Goal: Task Accomplishment & Management: Complete application form

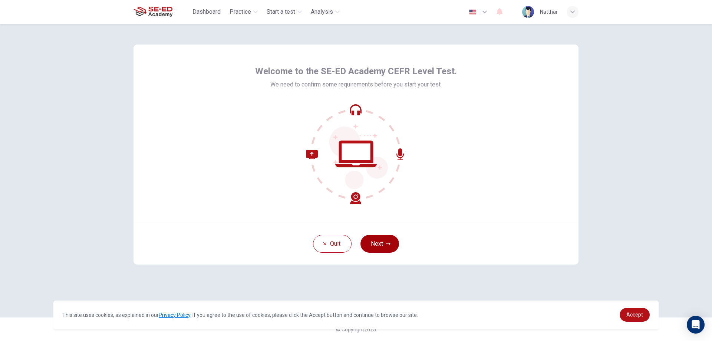
click at [377, 244] on button "Next" at bounding box center [380, 244] width 39 height 18
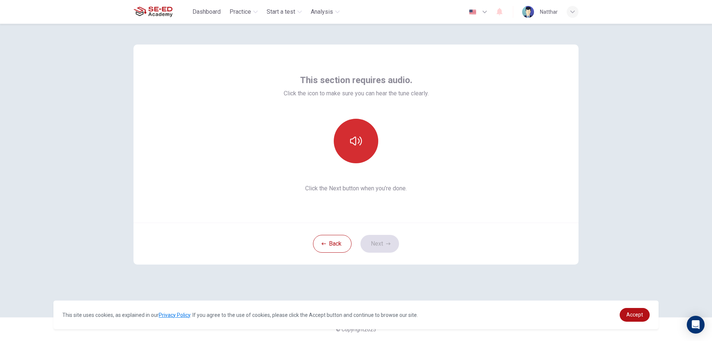
click at [361, 144] on icon "button" at bounding box center [356, 141] width 12 height 12
click at [350, 141] on icon "button" at bounding box center [356, 141] width 12 height 12
click at [349, 147] on button "button" at bounding box center [356, 141] width 45 height 45
click at [350, 147] on icon "button" at bounding box center [356, 141] width 12 height 12
click at [652, 289] on div "This section requires audio. Click the icon to make sure you can hear the tune …" at bounding box center [356, 182] width 712 height 317
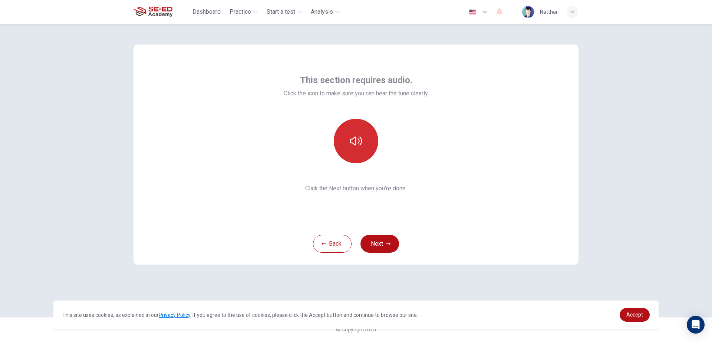
click at [363, 149] on button "button" at bounding box center [356, 141] width 45 height 45
click at [385, 244] on button "Next" at bounding box center [380, 244] width 39 height 18
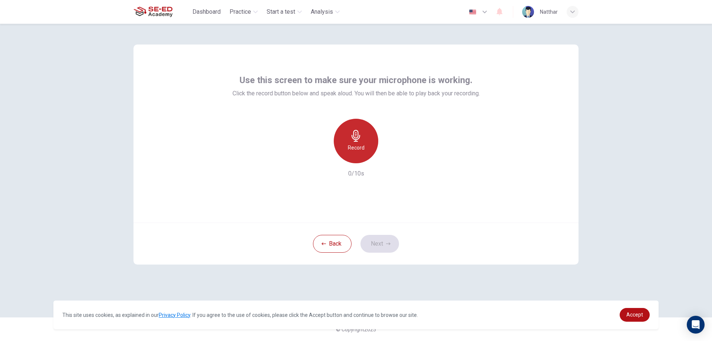
click at [343, 138] on div "Record" at bounding box center [356, 141] width 45 height 45
click at [387, 160] on icon "button" at bounding box center [390, 157] width 7 height 7
click at [323, 160] on icon "button" at bounding box center [322, 157] width 7 height 7
click at [360, 148] on h6 "Record" at bounding box center [356, 147] width 17 height 9
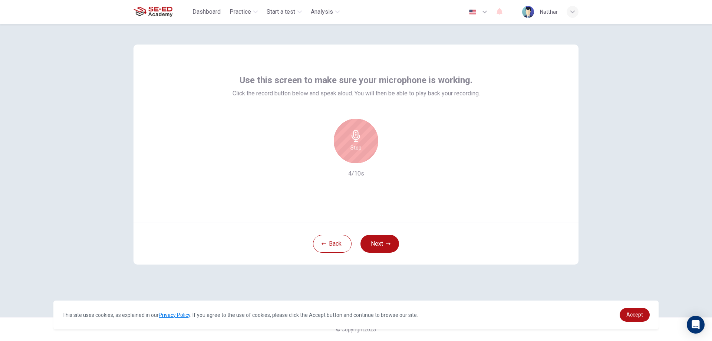
click at [271, 132] on div "Stop 4/10s" at bounding box center [356, 148] width 247 height 59
click at [390, 161] on icon "button" at bounding box center [390, 157] width 7 height 7
click at [325, 156] on icon "button" at bounding box center [322, 157] width 7 height 7
click at [353, 146] on h6 "Record" at bounding box center [356, 147] width 17 height 9
click at [389, 159] on icon "button" at bounding box center [390, 157] width 7 height 7
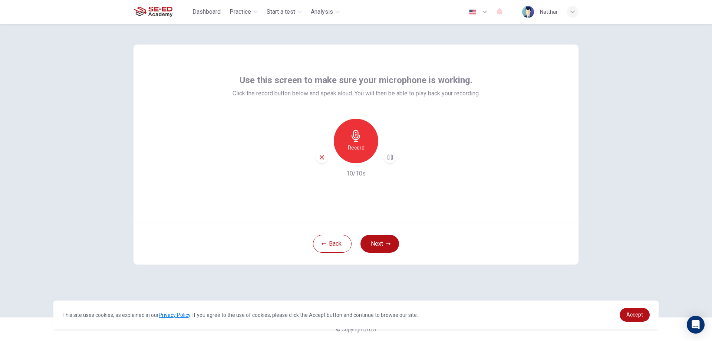
click at [324, 156] on icon "button" at bounding box center [322, 157] width 4 height 4
click at [352, 147] on h6 "Record" at bounding box center [356, 147] width 17 height 9
click at [388, 156] on icon "button" at bounding box center [390, 157] width 7 height 7
click at [389, 158] on icon "button" at bounding box center [390, 158] width 5 height 6
click at [321, 161] on div "button" at bounding box center [322, 157] width 12 height 12
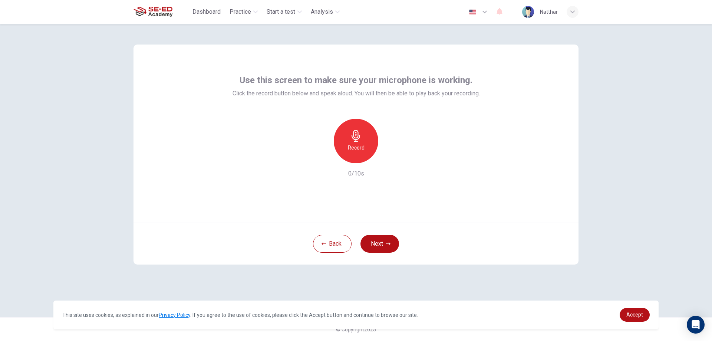
click at [348, 140] on div "Record" at bounding box center [356, 141] width 45 height 45
click at [392, 159] on icon "button" at bounding box center [390, 157] width 7 height 7
click at [373, 237] on button "Next" at bounding box center [380, 244] width 39 height 18
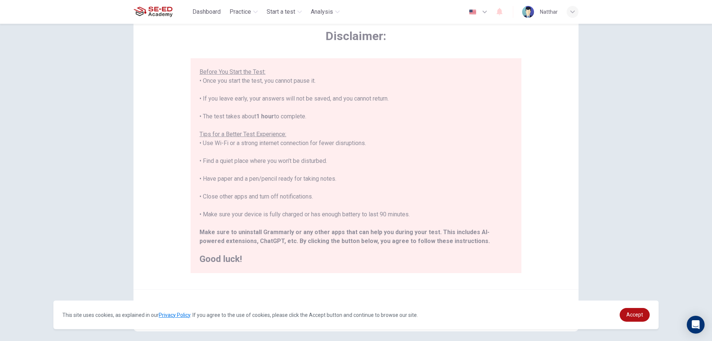
scroll to position [72, 0]
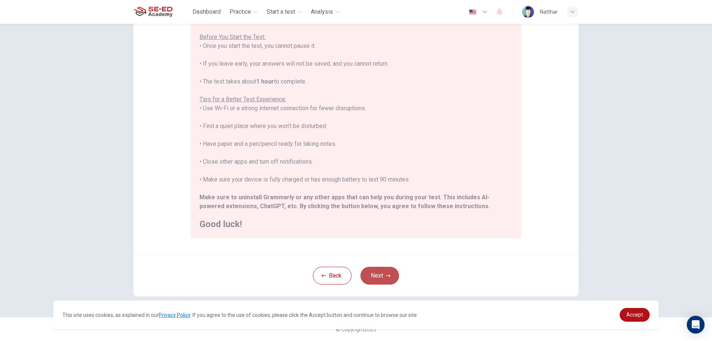
click at [393, 274] on button "Next" at bounding box center [380, 276] width 39 height 18
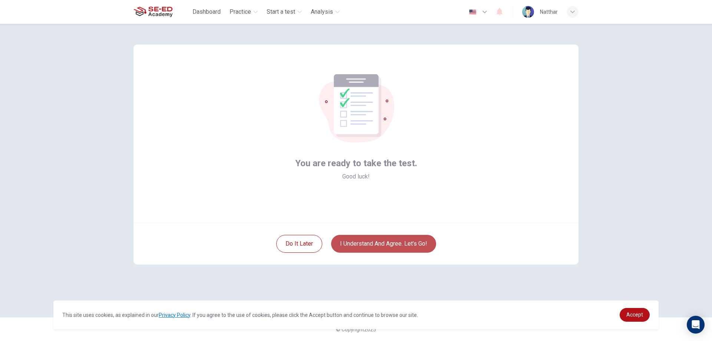
click at [416, 244] on button "I understand and agree. Let’s go!" at bounding box center [383, 244] width 105 height 18
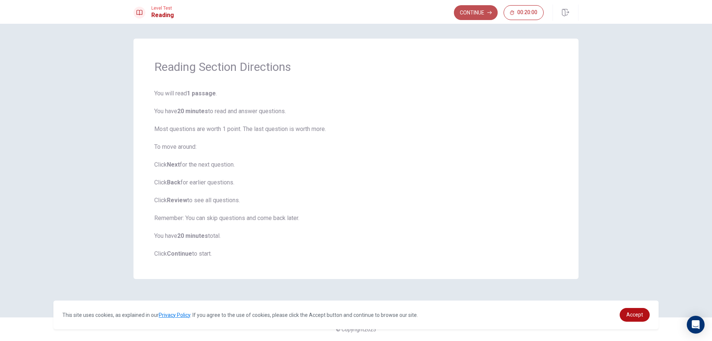
click at [473, 10] on button "Continue" at bounding box center [476, 12] width 44 height 15
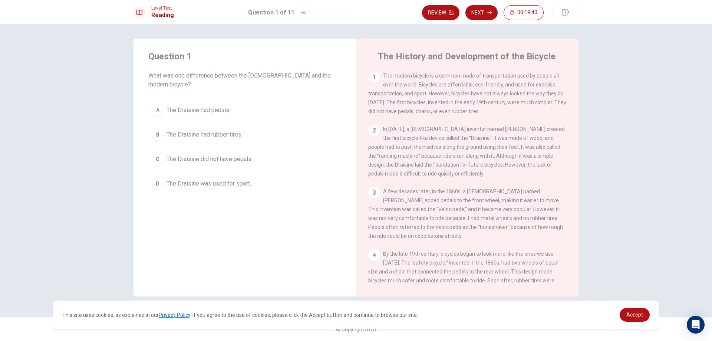
drag, startPoint x: 384, startPoint y: 74, endPoint x: 562, endPoint y: 82, distance: 178.9
click at [562, 82] on div "1 The modern bicycle is a common mode of transportation used by people all over…" at bounding box center [467, 93] width 199 height 45
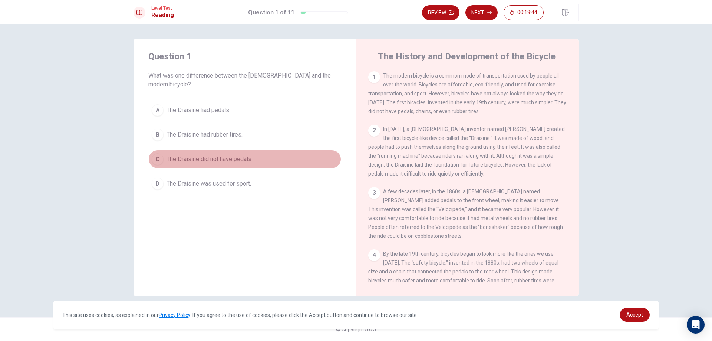
click at [157, 153] on div "C" at bounding box center [158, 159] width 12 height 12
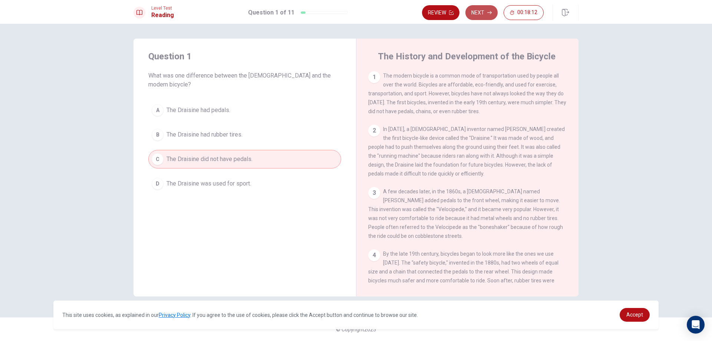
click at [481, 15] on button "Next" at bounding box center [482, 12] width 32 height 15
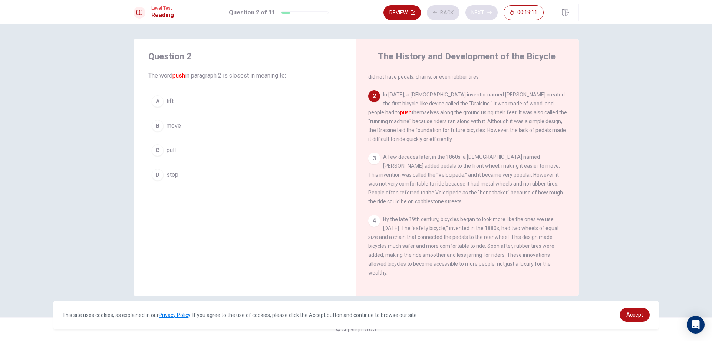
scroll to position [55, 0]
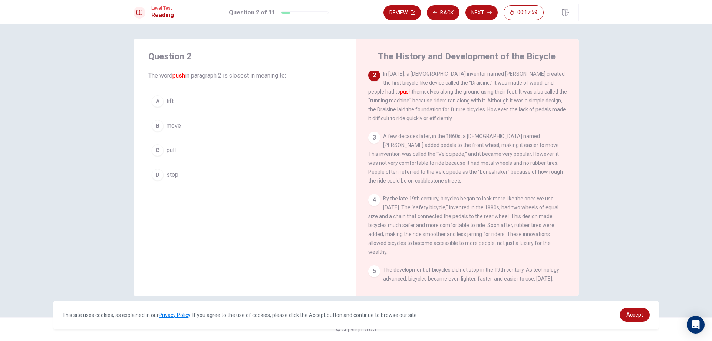
click at [162, 124] on div "B" at bounding box center [158, 126] width 12 height 12
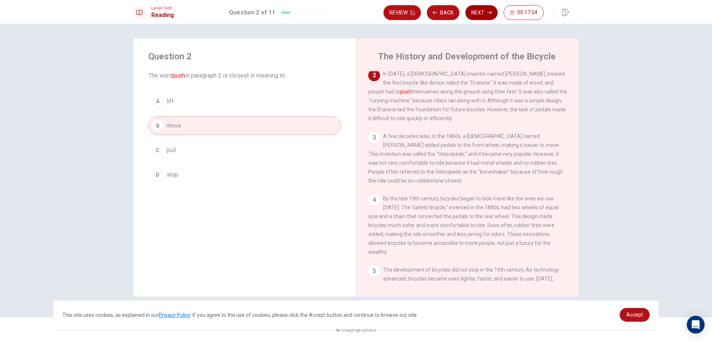
click at [484, 11] on button "Next" at bounding box center [482, 12] width 32 height 15
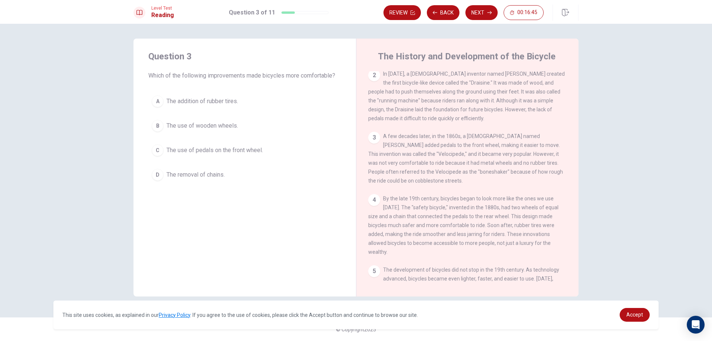
click at [213, 142] on button "C The use of pedals on the front wheel." at bounding box center [244, 150] width 193 height 19
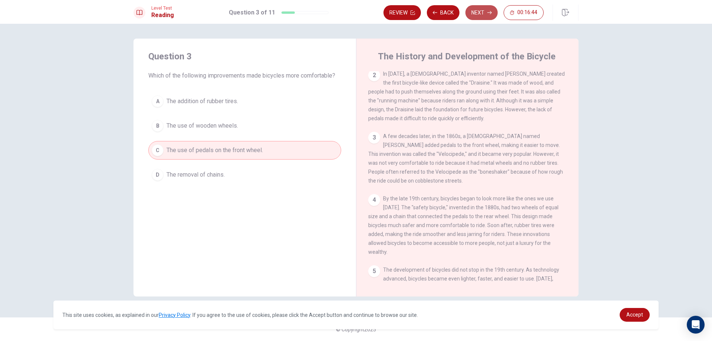
click at [474, 11] on button "Next" at bounding box center [482, 12] width 32 height 15
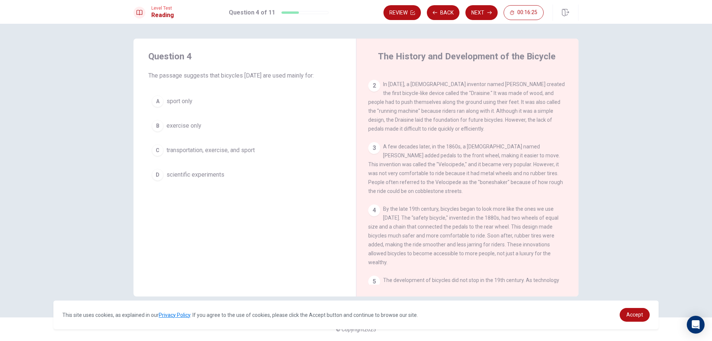
scroll to position [0, 0]
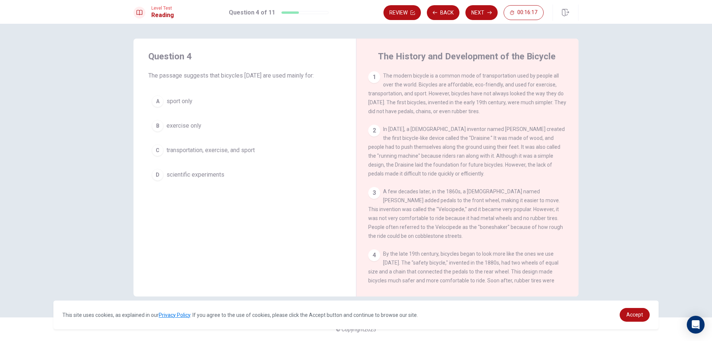
click at [225, 148] on span "transportation, exercise, and sport" at bounding box center [211, 150] width 88 height 9
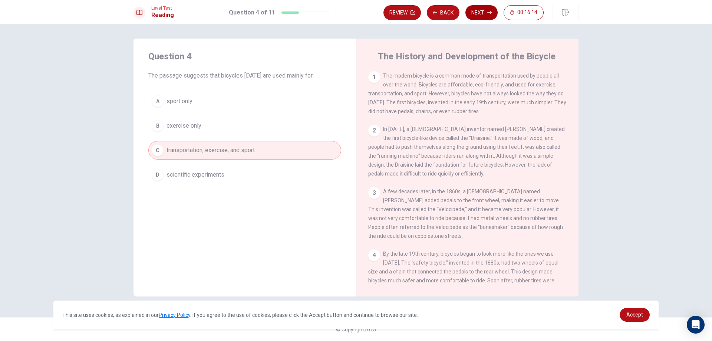
click at [481, 9] on button "Next" at bounding box center [482, 12] width 32 height 15
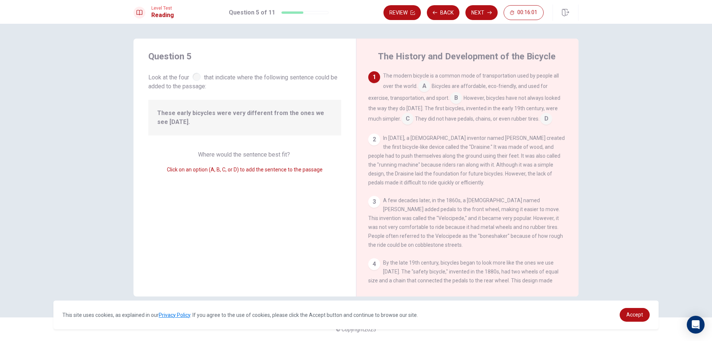
click at [421, 88] on input at bounding box center [424, 87] width 12 height 12
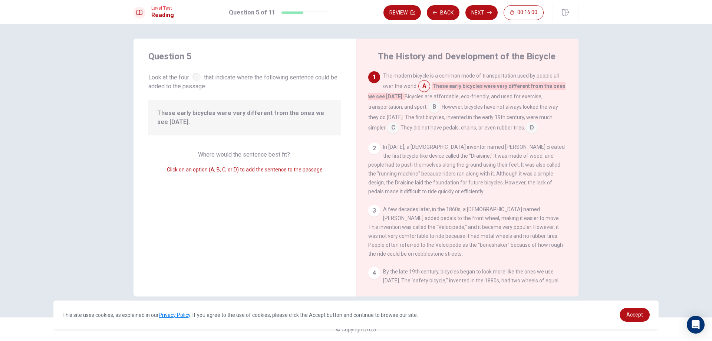
click at [432, 102] on input at bounding box center [434, 108] width 12 height 12
click at [423, 89] on input at bounding box center [424, 87] width 12 height 12
click at [423, 88] on input at bounding box center [424, 87] width 12 height 12
click at [366, 114] on div "The History and Development of the Bicycle 1 The modern bicycle is a common mod…" at bounding box center [467, 168] width 223 height 258
click at [432, 107] on input at bounding box center [434, 108] width 12 height 12
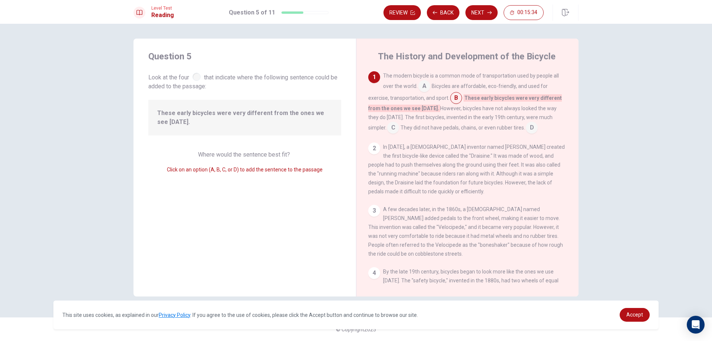
click at [423, 86] on input at bounding box center [424, 87] width 12 height 12
click at [374, 150] on div "2" at bounding box center [374, 148] width 12 height 12
click at [438, 106] on input at bounding box center [434, 108] width 12 height 12
click at [387, 130] on input at bounding box center [393, 128] width 12 height 12
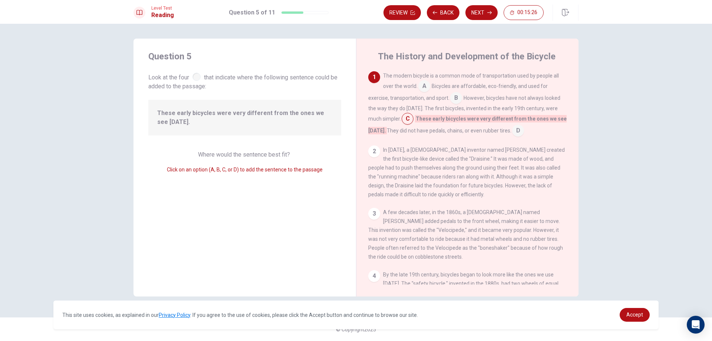
click at [514, 130] on input at bounding box center [518, 131] width 12 height 12
click at [405, 120] on input at bounding box center [408, 120] width 12 height 12
click at [478, 13] on button "Next" at bounding box center [482, 12] width 32 height 15
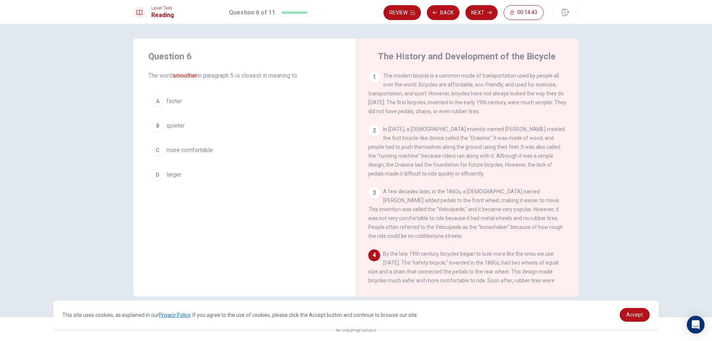
click at [259, 14] on h1 "Question 6 of 11" at bounding box center [252, 12] width 46 height 9
click at [553, 182] on div "1 The modern bicycle is a common mode of transportation used by people all over…" at bounding box center [472, 177] width 208 height 213
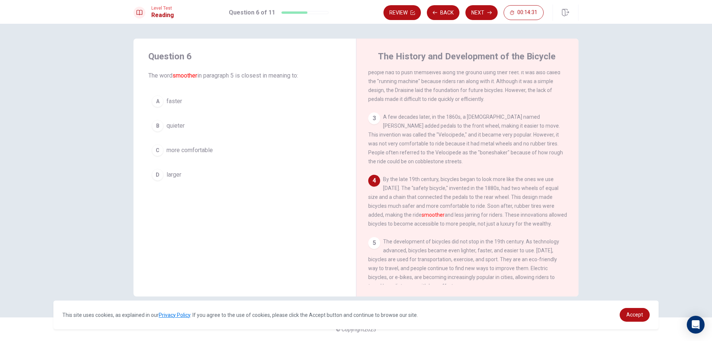
scroll to position [100, 0]
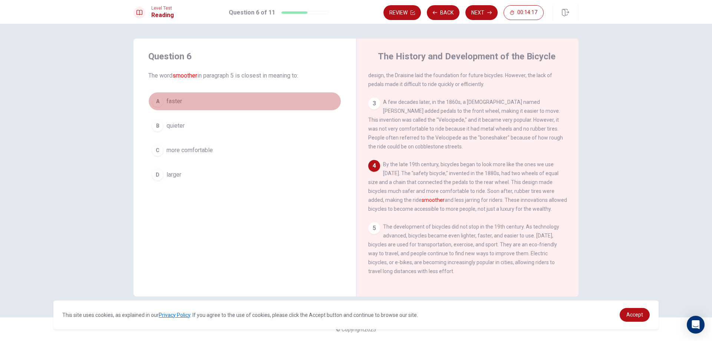
click at [180, 101] on span "faster" at bounding box center [175, 101] width 16 height 9
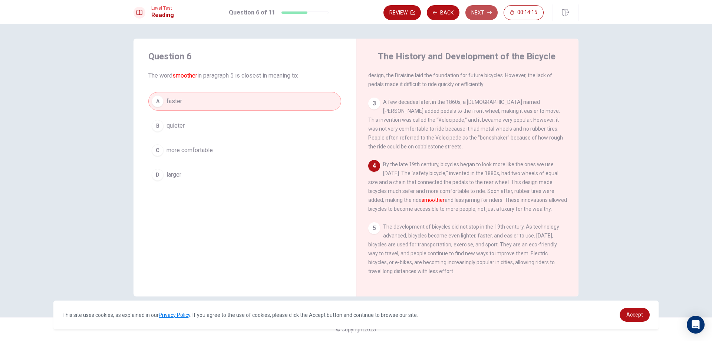
click at [486, 8] on button "Next" at bounding box center [482, 12] width 32 height 15
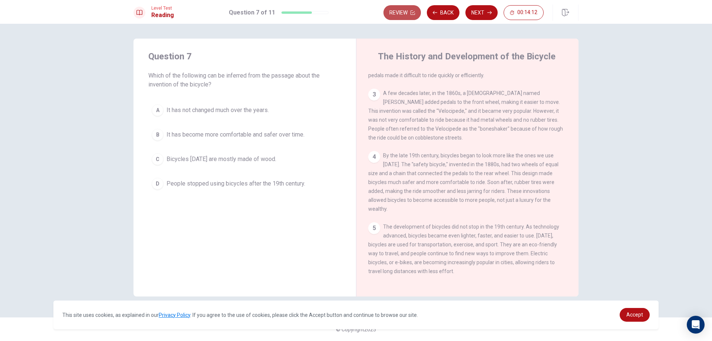
click at [411, 11] on icon "button" at bounding box center [413, 12] width 4 height 4
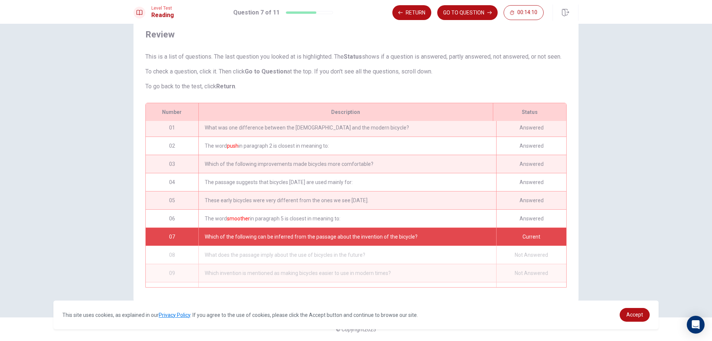
scroll to position [0, 0]
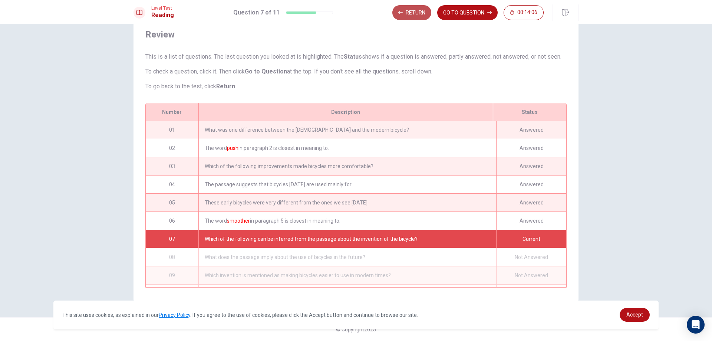
click at [412, 10] on button "Return" at bounding box center [411, 12] width 39 height 15
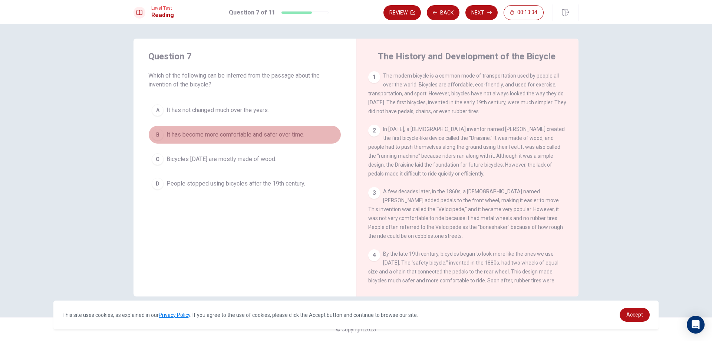
click at [298, 137] on span "It has become more comfortable and safer over time." at bounding box center [236, 134] width 138 height 9
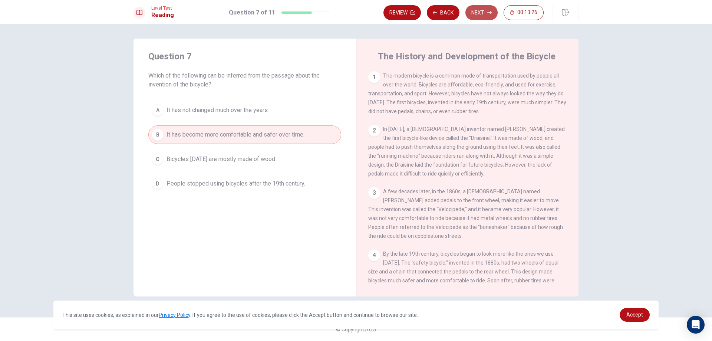
click at [476, 14] on button "Next" at bounding box center [482, 12] width 32 height 15
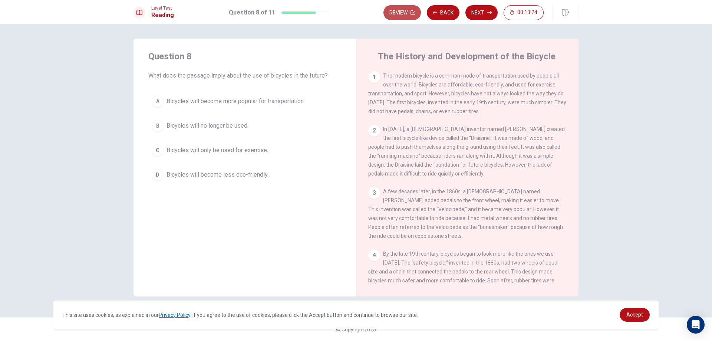
click at [409, 10] on button "Review" at bounding box center [402, 12] width 37 height 15
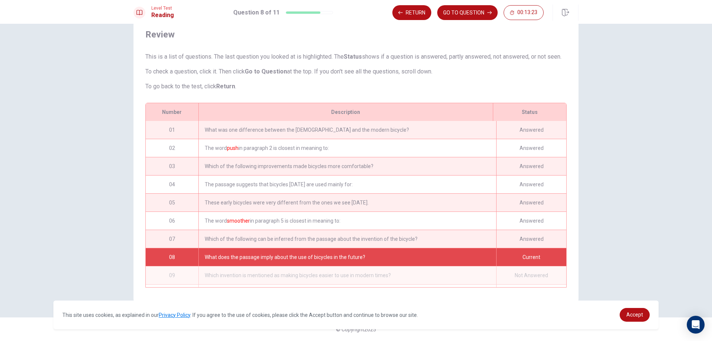
scroll to position [43, 0]
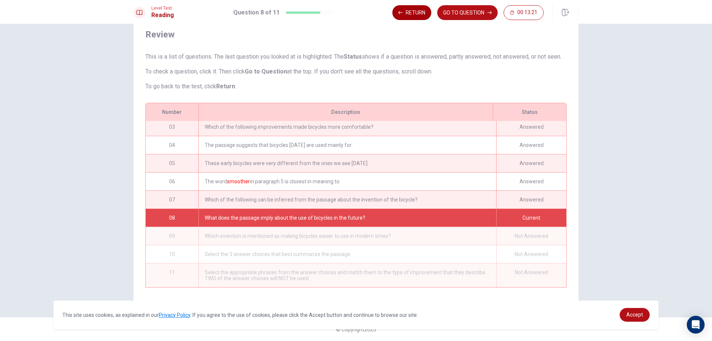
click at [418, 10] on button "Return" at bounding box center [411, 12] width 39 height 15
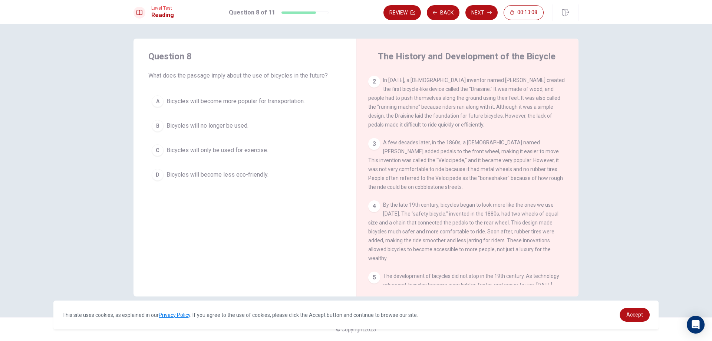
scroll to position [100, 0]
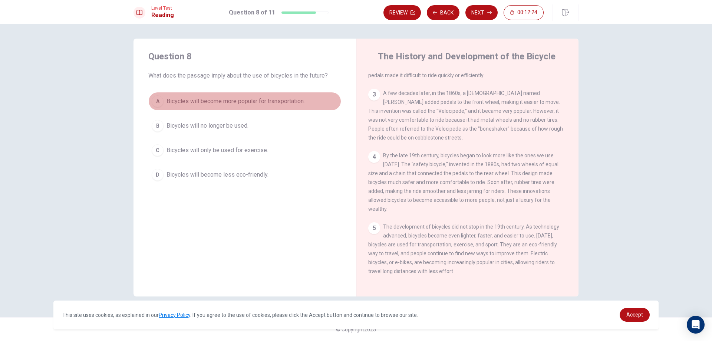
click at [154, 98] on div "A" at bounding box center [158, 101] width 12 height 12
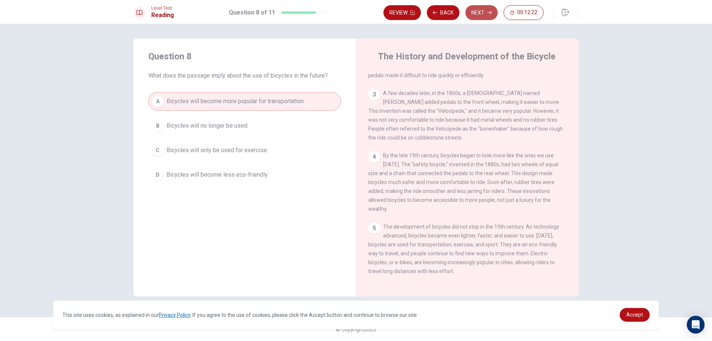
click at [479, 14] on button "Next" at bounding box center [482, 12] width 32 height 15
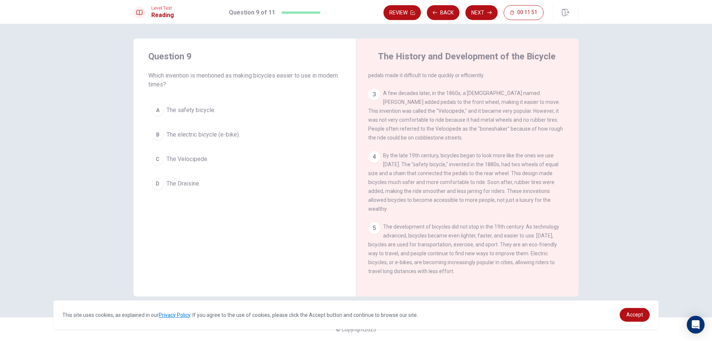
scroll to position [0, 0]
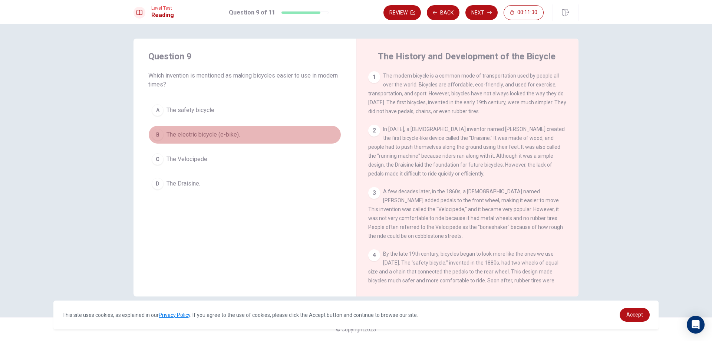
click at [165, 137] on button "B The electric bicycle (e-bike)." at bounding box center [244, 134] width 193 height 19
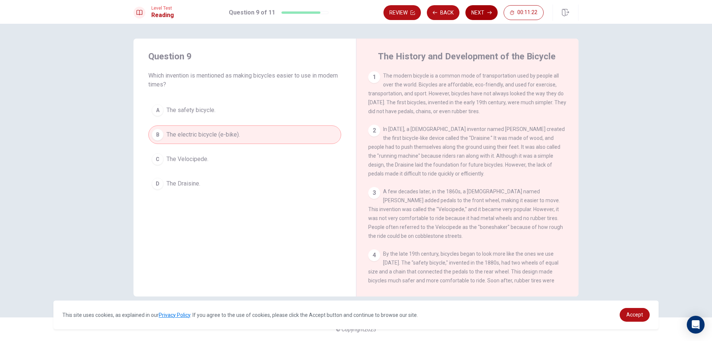
click at [482, 13] on button "Next" at bounding box center [482, 12] width 32 height 15
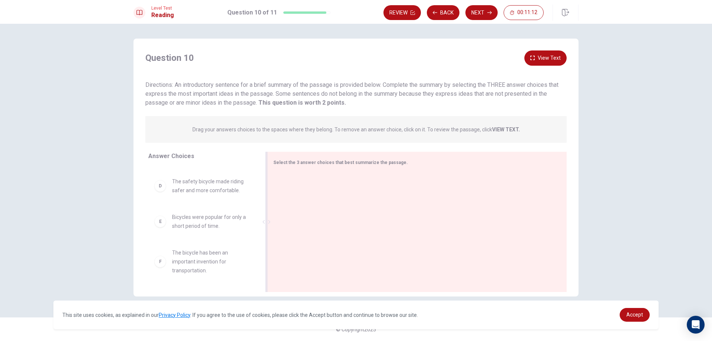
scroll to position [109, 0]
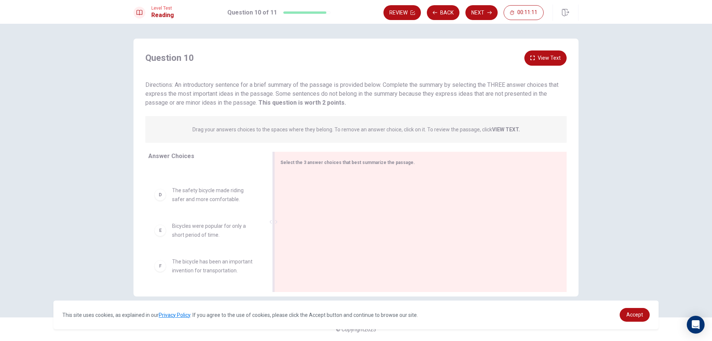
drag, startPoint x: 264, startPoint y: 220, endPoint x: 273, endPoint y: 226, distance: 11.1
click at [273, 226] on div at bounding box center [273, 222] width 9 height 140
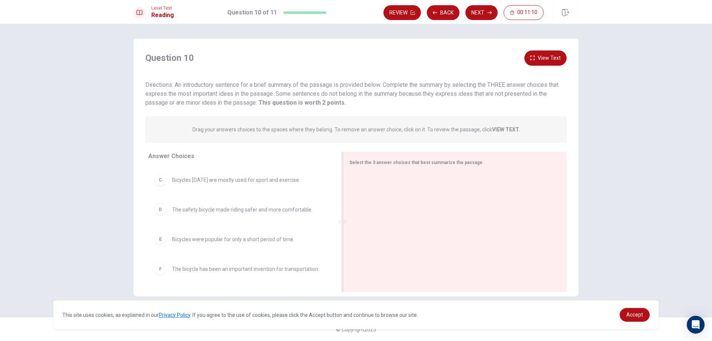
scroll to position [64, 0]
drag, startPoint x: 273, startPoint y: 226, endPoint x: 389, endPoint y: 246, distance: 117.6
click at [389, 246] on div "Select the 3 answer choices that best summarize the passage." at bounding box center [457, 222] width 220 height 140
click at [507, 130] on strong "VIEW TEXT." at bounding box center [506, 129] width 28 height 6
click at [501, 130] on strong "VIEW TEXT." at bounding box center [506, 129] width 28 height 6
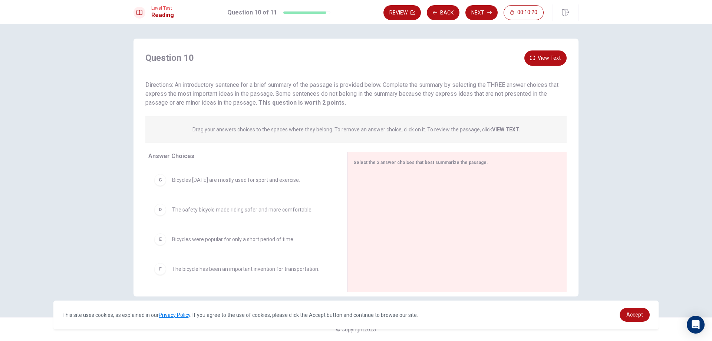
click at [165, 212] on div "D" at bounding box center [160, 210] width 12 height 12
drag, startPoint x: 160, startPoint y: 212, endPoint x: 365, endPoint y: 178, distance: 208.0
drag, startPoint x: 367, startPoint y: 187, endPoint x: 373, endPoint y: 219, distance: 32.0
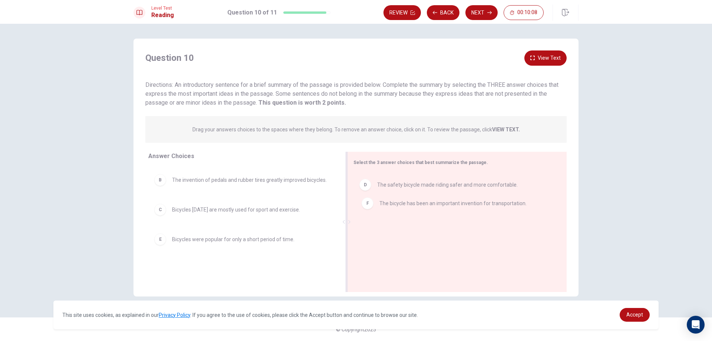
drag, startPoint x: 162, startPoint y: 272, endPoint x: 375, endPoint y: 205, distance: 223.8
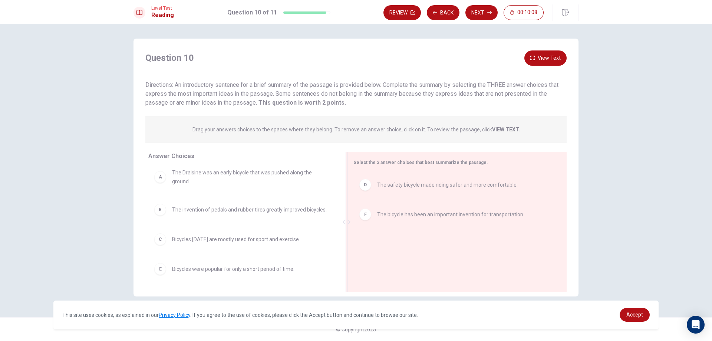
scroll to position [4, 0]
drag, startPoint x: 369, startPoint y: 217, endPoint x: 372, endPoint y: 198, distance: 19.8
drag, startPoint x: 163, startPoint y: 216, endPoint x: 375, endPoint y: 240, distance: 213.5
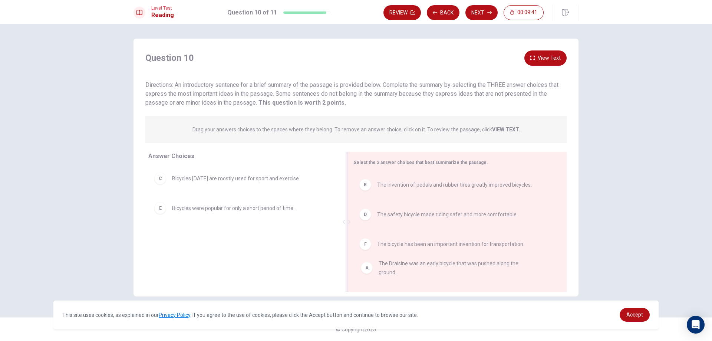
drag, startPoint x: 238, startPoint y: 181, endPoint x: 444, endPoint y: 266, distance: 223.0
click at [440, 16] on button "Back" at bounding box center [443, 12] width 33 height 15
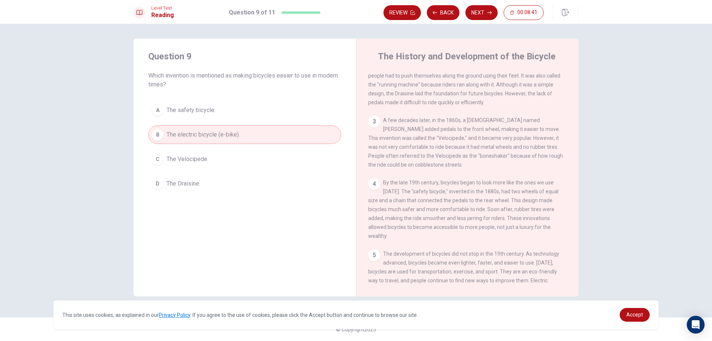
scroll to position [74, 0]
click at [485, 12] on button "Next" at bounding box center [482, 12] width 32 height 15
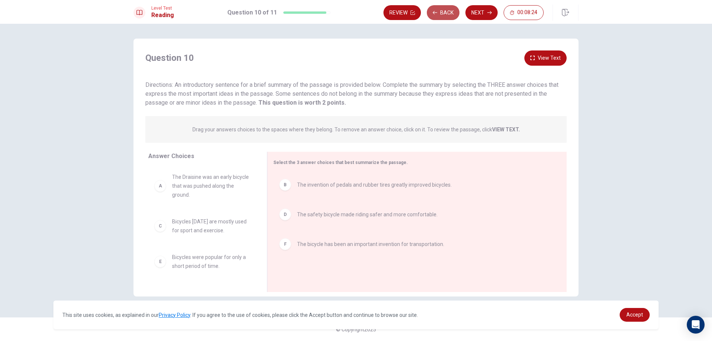
click at [438, 9] on button "Back" at bounding box center [443, 12] width 33 height 15
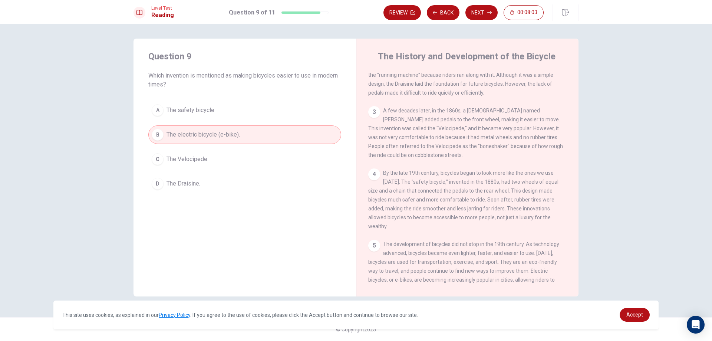
scroll to position [100, 0]
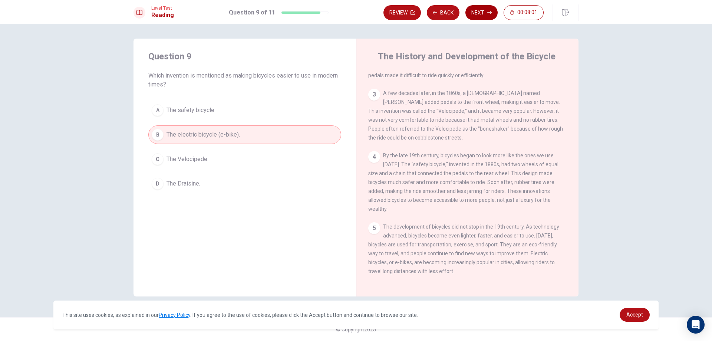
click at [470, 12] on button "Next" at bounding box center [482, 12] width 32 height 15
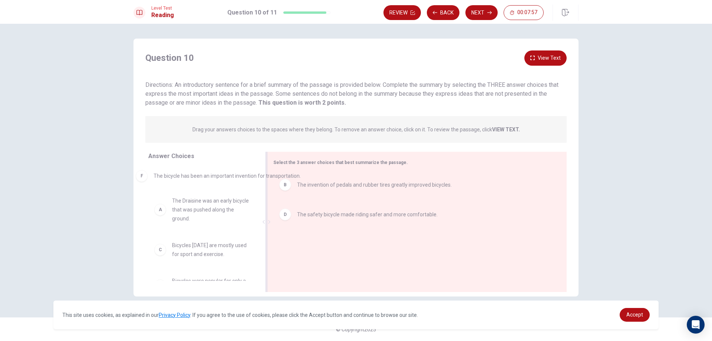
drag, startPoint x: 330, startPoint y: 247, endPoint x: 185, endPoint y: 180, distance: 160.5
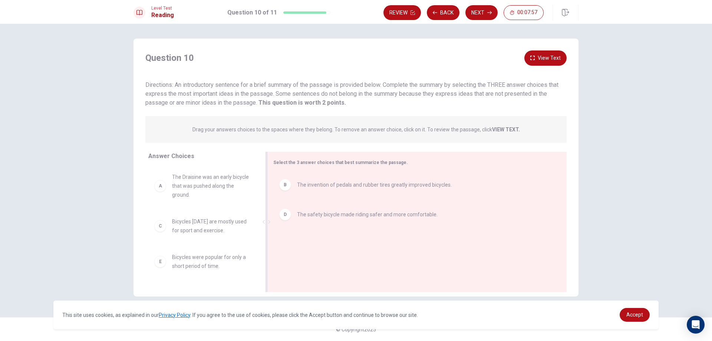
click at [192, 204] on div "A The Draisine was an early bicycle that was pushed along the ground." at bounding box center [201, 186] width 107 height 39
drag, startPoint x: 188, startPoint y: 177, endPoint x: 321, endPoint y: 247, distance: 150.5
click at [542, 61] on button "View Text" at bounding box center [545, 57] width 42 height 15
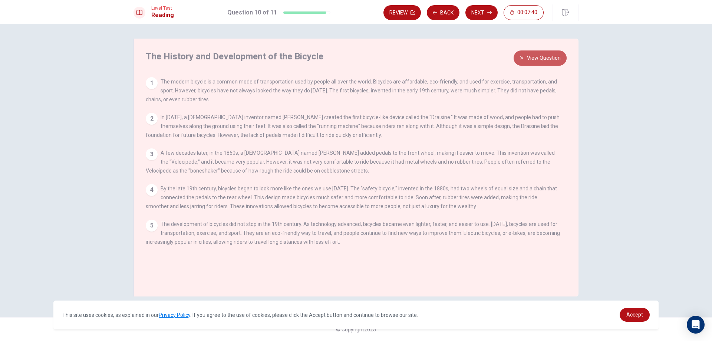
click at [541, 62] on button "View Question" at bounding box center [540, 57] width 53 height 15
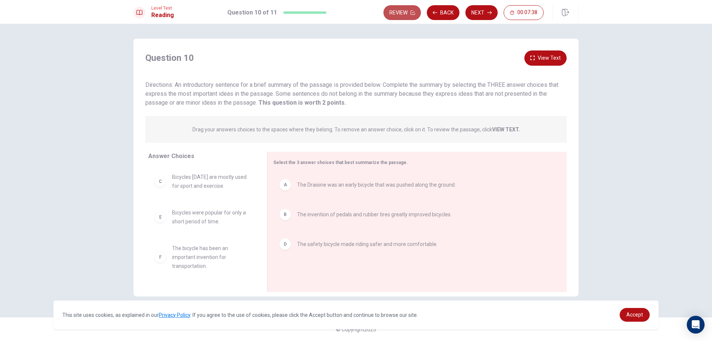
click at [413, 13] on icon "button" at bounding box center [413, 12] width 4 height 4
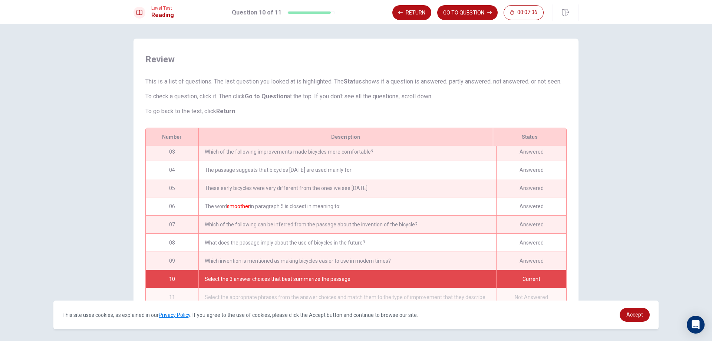
scroll to position [34, 0]
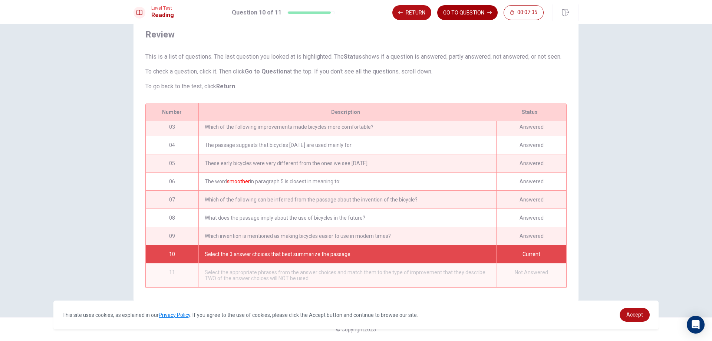
click at [463, 12] on button "GO TO QUESTION" at bounding box center [467, 12] width 60 height 15
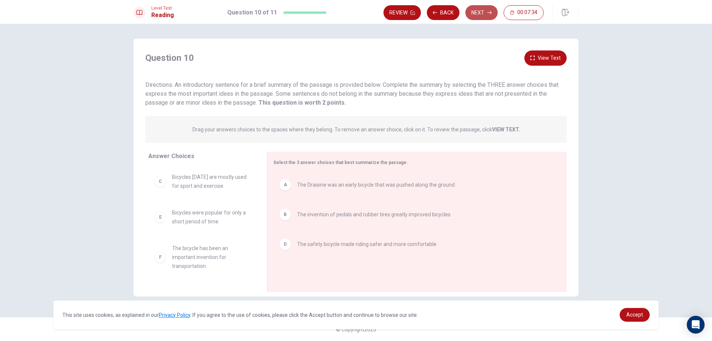
click at [473, 13] on button "Next" at bounding box center [482, 12] width 32 height 15
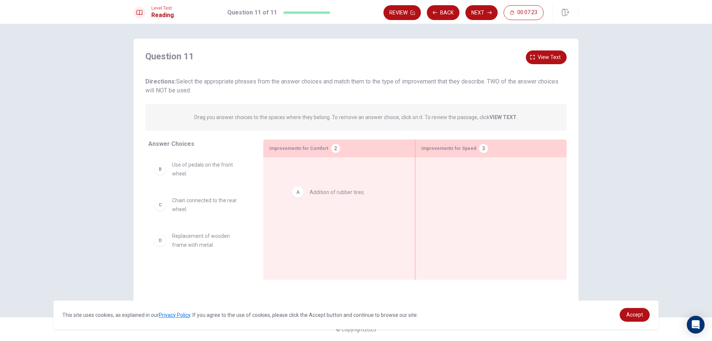
drag, startPoint x: 210, startPoint y: 170, endPoint x: 352, endPoint y: 191, distance: 143.7
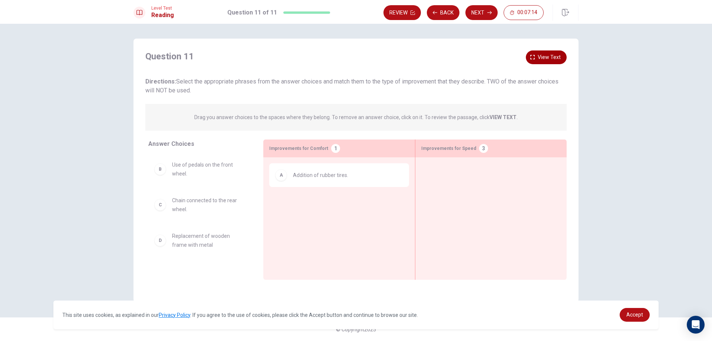
click at [539, 56] on span "View text" at bounding box center [549, 57] width 23 height 9
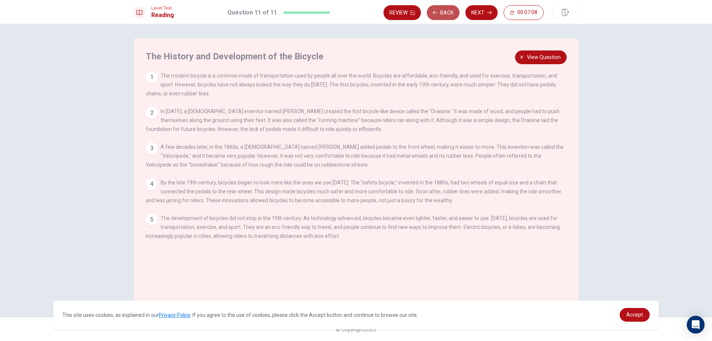
click at [437, 14] on icon "button" at bounding box center [435, 12] width 4 height 4
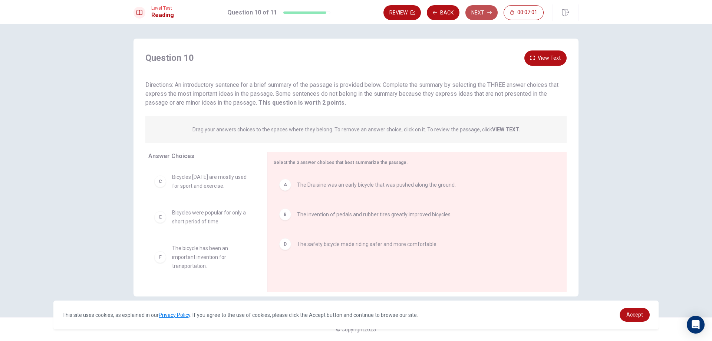
click at [485, 8] on button "Next" at bounding box center [482, 12] width 32 height 15
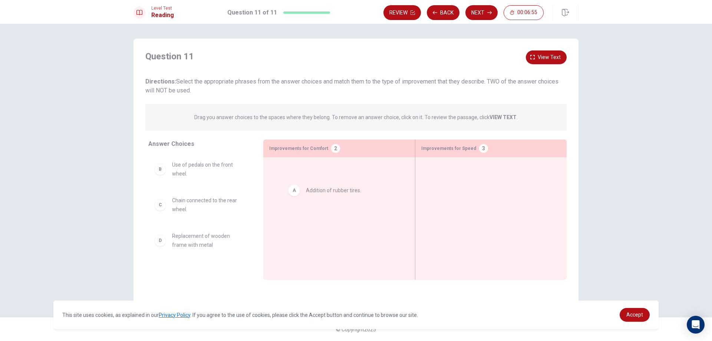
drag, startPoint x: 197, startPoint y: 169, endPoint x: 333, endPoint y: 193, distance: 137.9
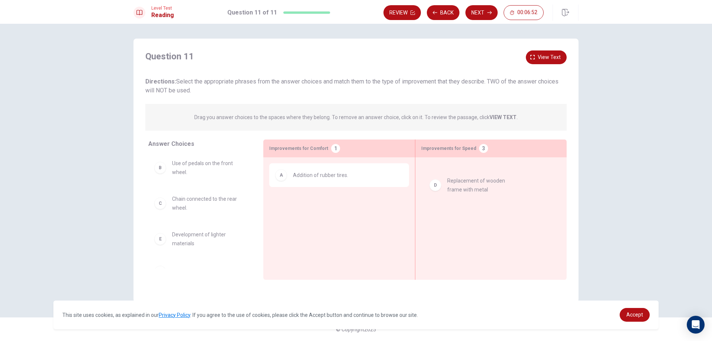
drag, startPoint x: 192, startPoint y: 240, endPoint x: 474, endPoint y: 186, distance: 287.3
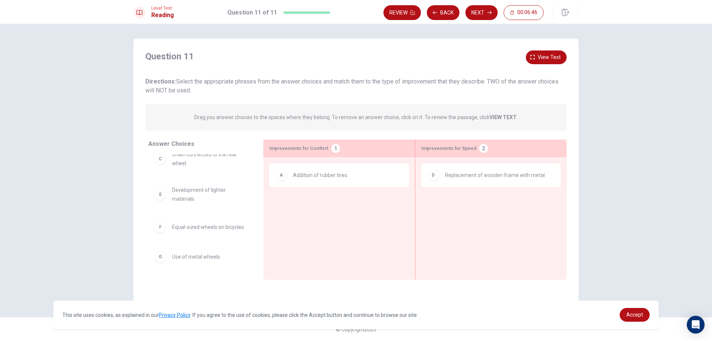
scroll to position [52, 0]
drag, startPoint x: 199, startPoint y: 228, endPoint x: 316, endPoint y: 200, distance: 121.1
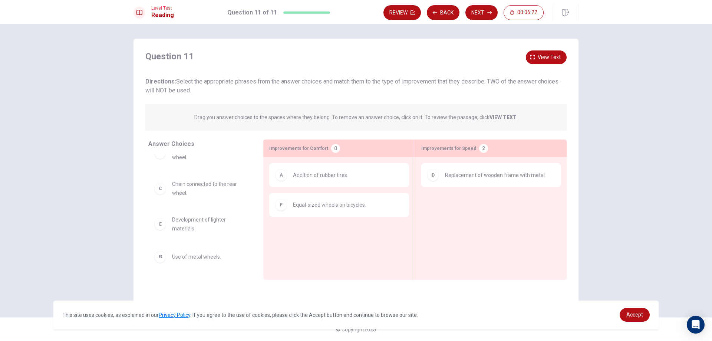
scroll to position [16, 0]
drag, startPoint x: 206, startPoint y: 260, endPoint x: 216, endPoint y: 257, distance: 10.1
click at [537, 50] on div "Question 11 View text Directions: Select the appropriate phrases from the answe…" at bounding box center [356, 171] width 445 height 264
click at [534, 56] on icon "button" at bounding box center [532, 57] width 4 height 4
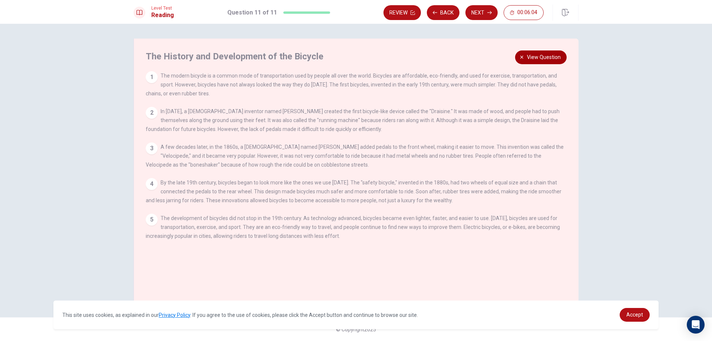
click at [541, 57] on span "View question" at bounding box center [544, 57] width 34 height 9
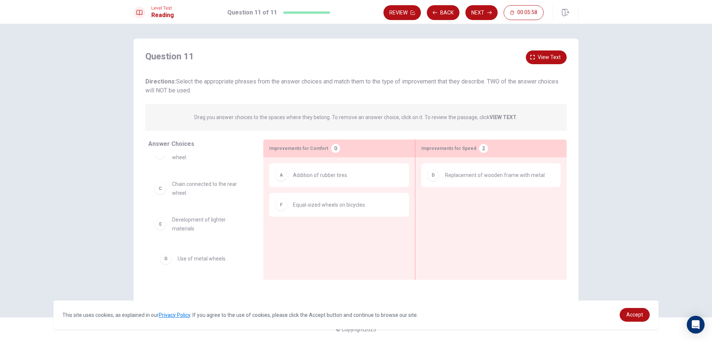
drag, startPoint x: 179, startPoint y: 259, endPoint x: 191, endPoint y: 264, distance: 13.4
drag, startPoint x: 459, startPoint y: 177, endPoint x: 170, endPoint y: 274, distance: 305.3
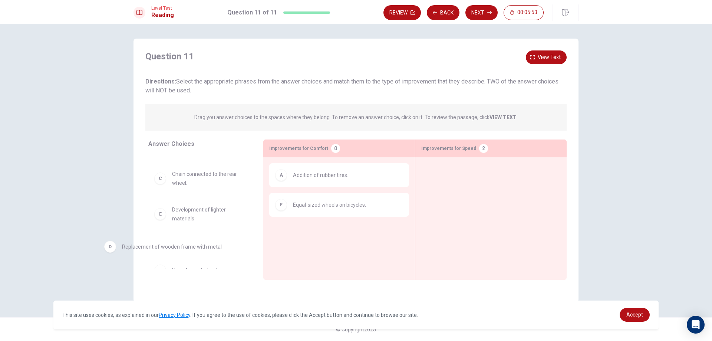
scroll to position [29, 0]
drag, startPoint x: 442, startPoint y: 177, endPoint x: 135, endPoint y: 243, distance: 313.7
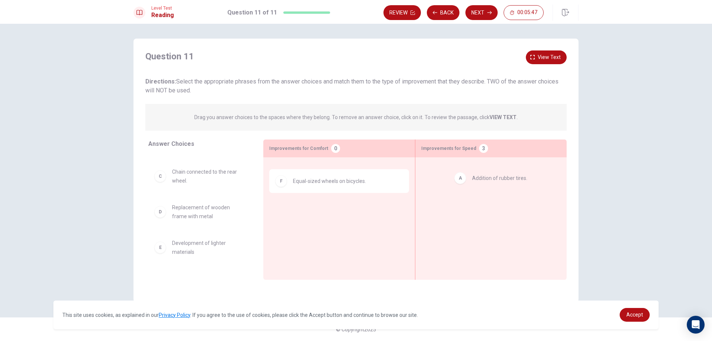
drag, startPoint x: 349, startPoint y: 177, endPoint x: 528, endPoint y: 180, distance: 178.8
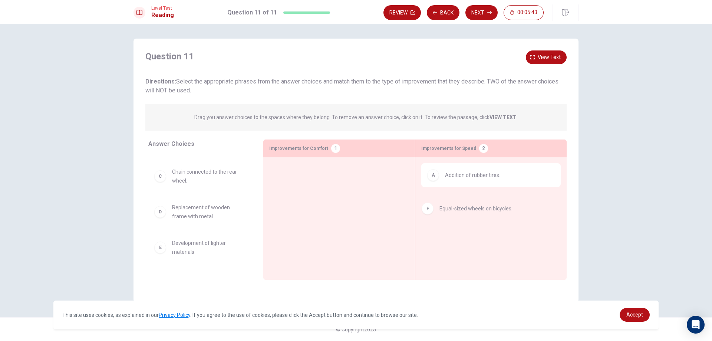
drag, startPoint x: 316, startPoint y: 179, endPoint x: 346, endPoint y: 165, distance: 32.7
click at [538, 60] on button "View text" at bounding box center [546, 57] width 41 height 14
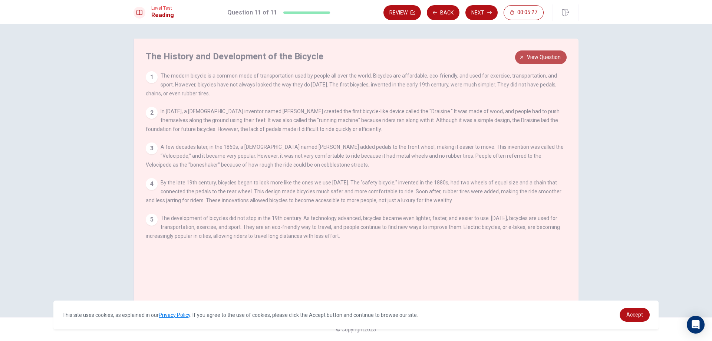
drag, startPoint x: 527, startPoint y: 55, endPoint x: 507, endPoint y: 58, distance: 19.8
click at [527, 56] on button "View question" at bounding box center [541, 57] width 52 height 14
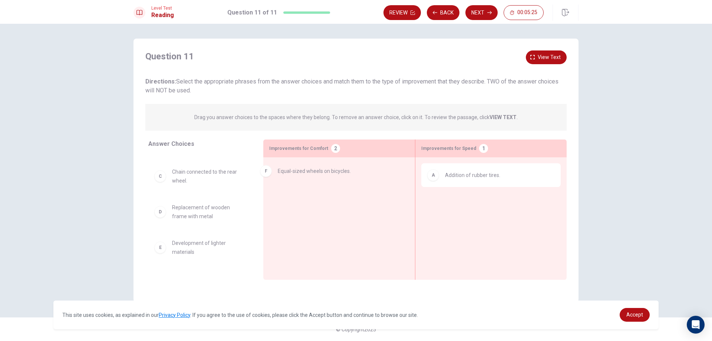
drag, startPoint x: 468, startPoint y: 207, endPoint x: 301, endPoint y: 175, distance: 169.9
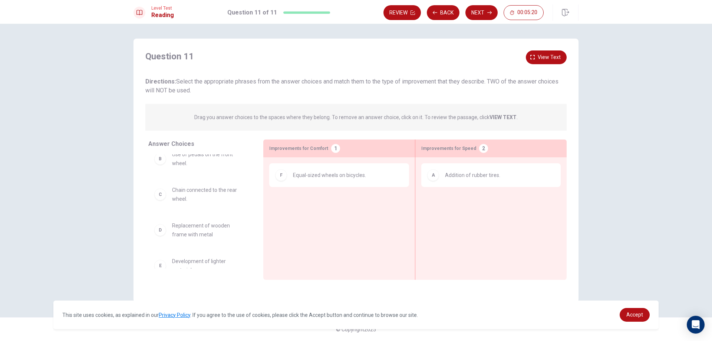
scroll to position [0, 0]
click at [479, 13] on button "Next" at bounding box center [482, 12] width 32 height 15
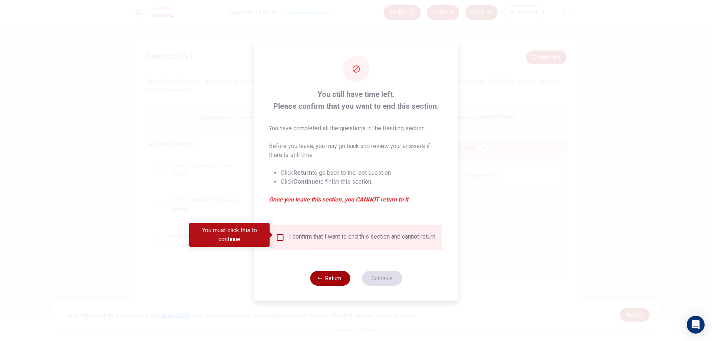
click at [329, 285] on button "Return" at bounding box center [330, 278] width 40 height 15
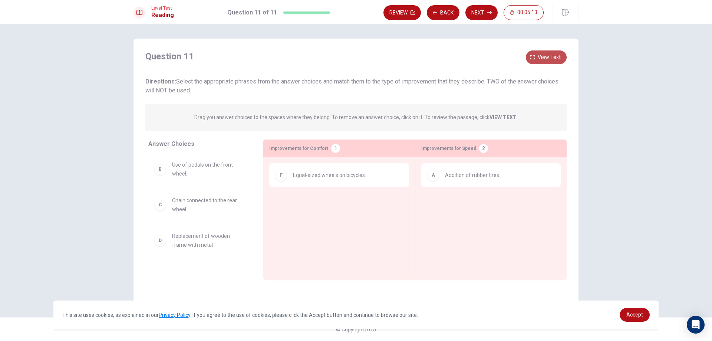
click at [537, 57] on button "View text" at bounding box center [546, 57] width 41 height 14
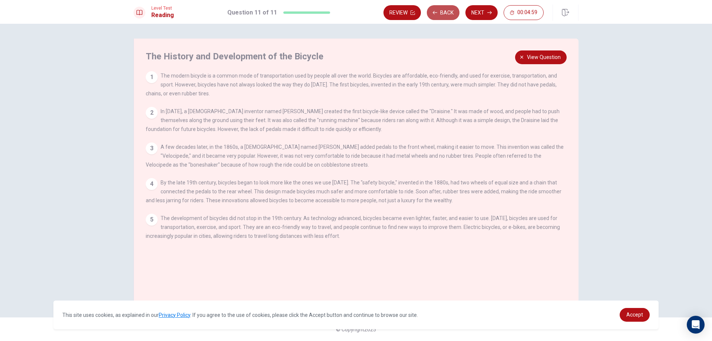
click at [438, 16] on button "Back" at bounding box center [443, 12] width 33 height 15
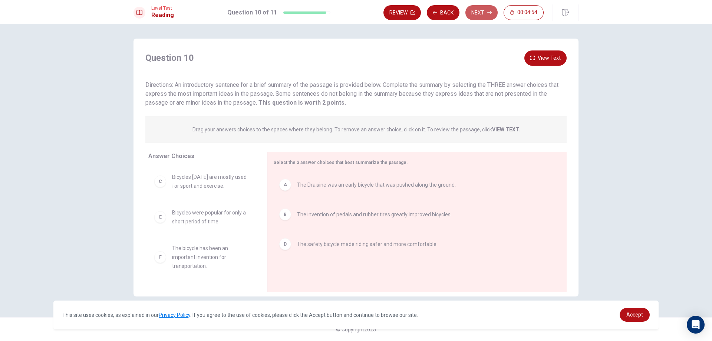
click at [476, 14] on button "Next" at bounding box center [482, 12] width 32 height 15
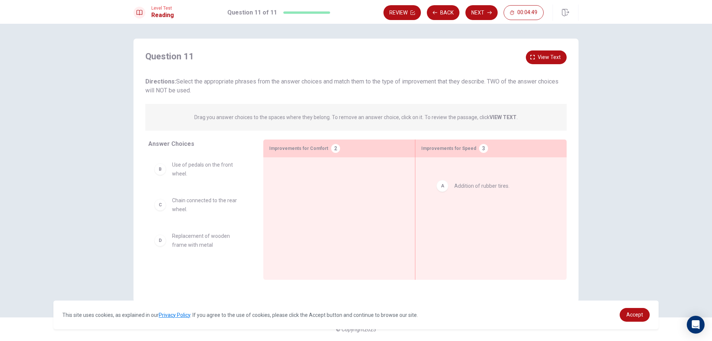
drag, startPoint x: 193, startPoint y: 166, endPoint x: 478, endPoint y: 187, distance: 286.0
click at [197, 175] on span "Use of pedals on the front wheel." at bounding box center [208, 169] width 73 height 18
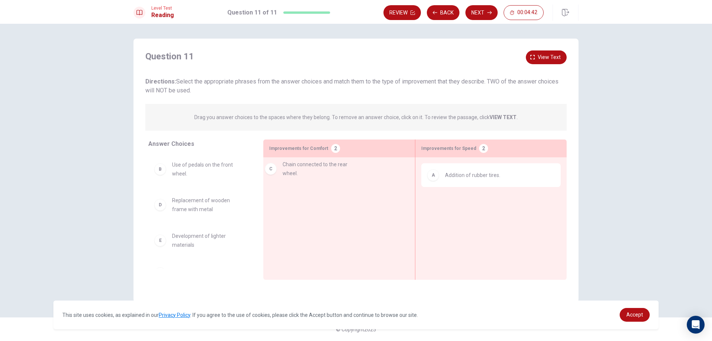
drag, startPoint x: 185, startPoint y: 207, endPoint x: 300, endPoint y: 171, distance: 120.0
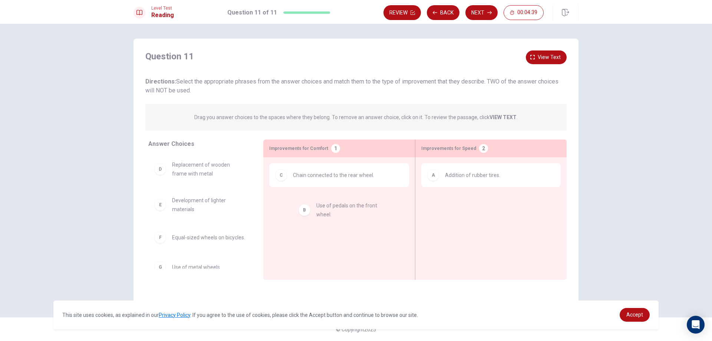
drag, startPoint x: 205, startPoint y: 168, endPoint x: 338, endPoint y: 207, distance: 138.5
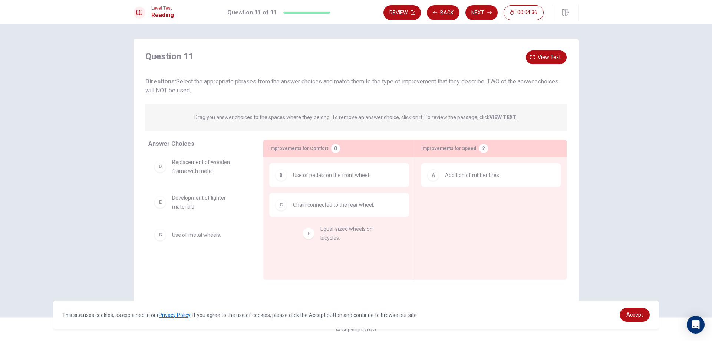
drag, startPoint x: 200, startPoint y: 242, endPoint x: 351, endPoint y: 236, distance: 151.1
drag, startPoint x: 198, startPoint y: 242, endPoint x: 486, endPoint y: 205, distance: 290.1
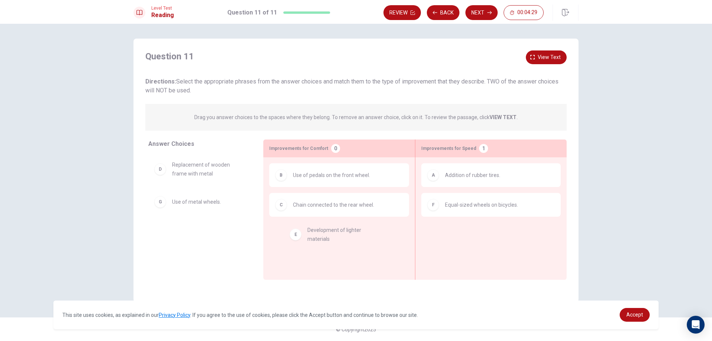
drag, startPoint x: 190, startPoint y: 209, endPoint x: 327, endPoint y: 239, distance: 140.6
drag, startPoint x: 193, startPoint y: 203, endPoint x: 355, endPoint y: 239, distance: 166.3
drag, startPoint x: 175, startPoint y: 171, endPoint x: 443, endPoint y: 235, distance: 274.9
drag, startPoint x: 439, startPoint y: 242, endPoint x: 169, endPoint y: 168, distance: 280.0
click at [181, 199] on span "Equal-sized wheels on bicycles." at bounding box center [208, 201] width 73 height 9
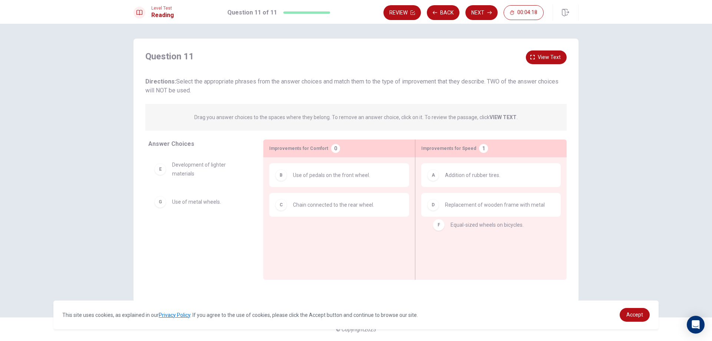
drag, startPoint x: 181, startPoint y: 204, endPoint x: 461, endPoint y: 228, distance: 281.4
click at [540, 60] on span "View text" at bounding box center [549, 57] width 23 height 9
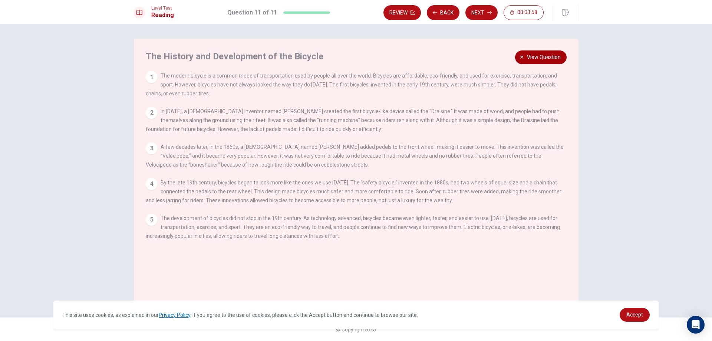
drag, startPoint x: 537, startPoint y: 55, endPoint x: 530, endPoint y: 65, distance: 12.0
click at [536, 56] on span "View question" at bounding box center [544, 57] width 34 height 9
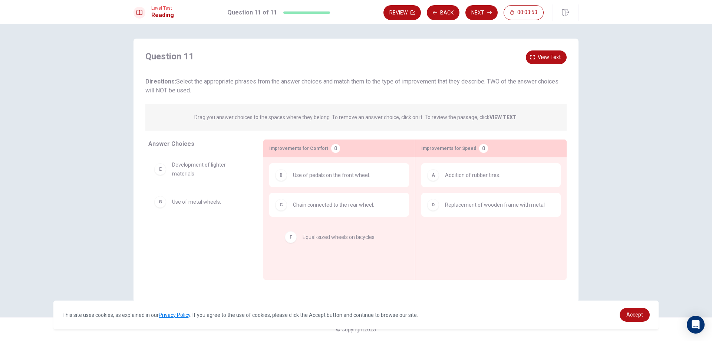
drag, startPoint x: 452, startPoint y: 238, endPoint x: 305, endPoint y: 239, distance: 147.3
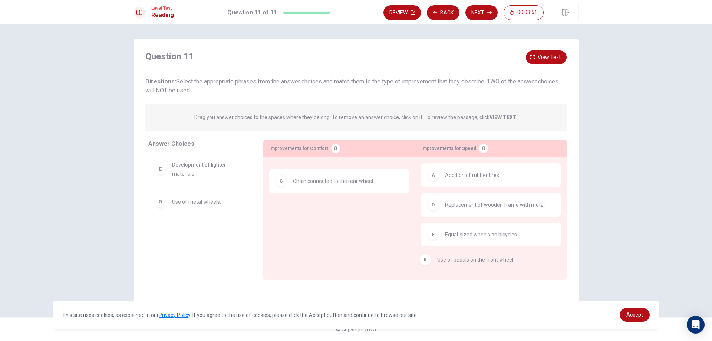
drag, startPoint x: 331, startPoint y: 177, endPoint x: 475, endPoint y: 257, distance: 164.2
drag, startPoint x: 292, startPoint y: 181, endPoint x: 176, endPoint y: 177, distance: 115.8
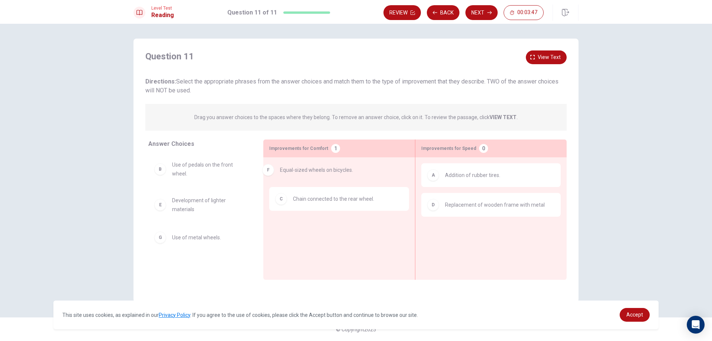
drag, startPoint x: 461, startPoint y: 243, endPoint x: 290, endPoint y: 176, distance: 183.0
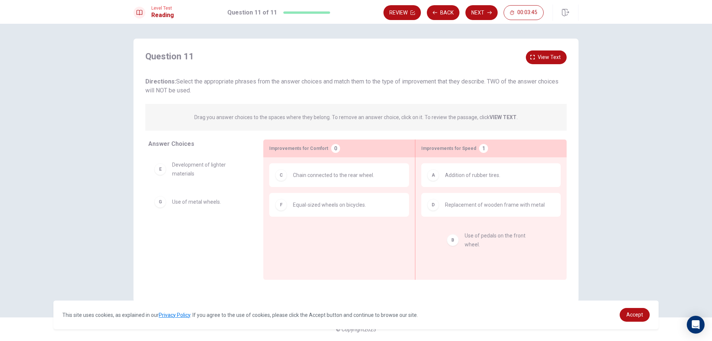
drag, startPoint x: 205, startPoint y: 176, endPoint x: 502, endPoint y: 249, distance: 305.7
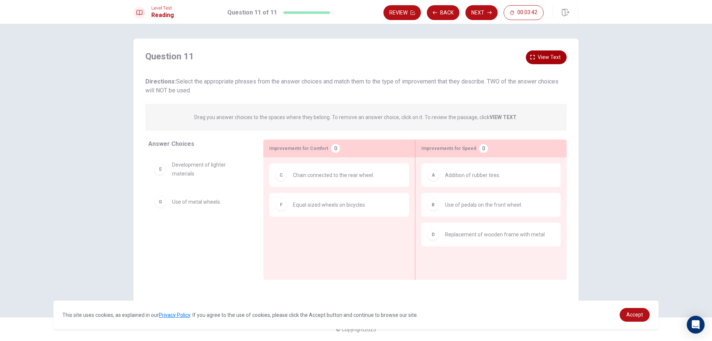
click at [533, 52] on button "View text" at bounding box center [546, 57] width 41 height 14
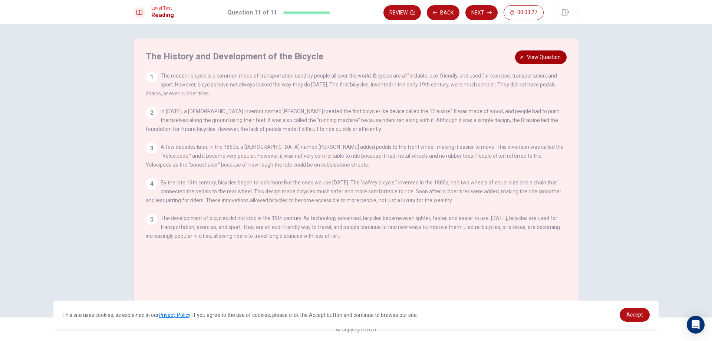
drag, startPoint x: 532, startPoint y: 57, endPoint x: 528, endPoint y: 58, distance: 3.8
click at [530, 57] on span "View question" at bounding box center [544, 57] width 34 height 9
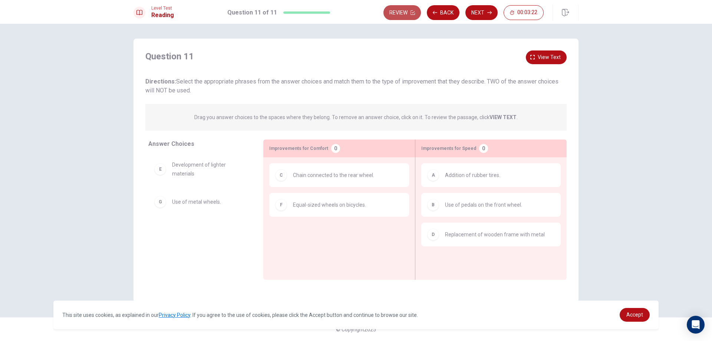
click at [399, 11] on button "Review" at bounding box center [402, 12] width 37 height 15
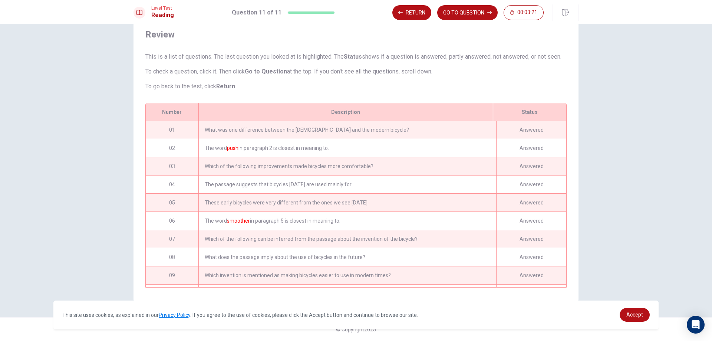
scroll to position [43, 0]
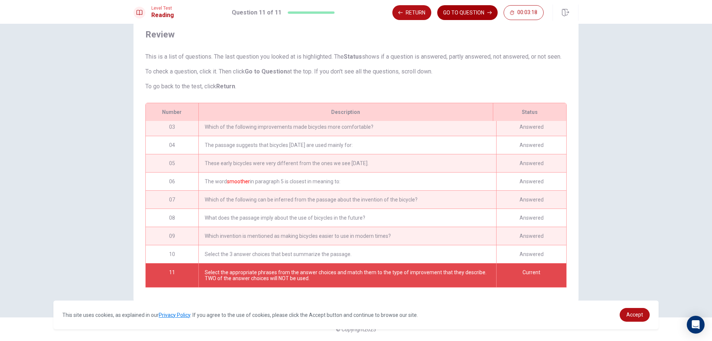
click at [467, 11] on button "GO TO QUESTION" at bounding box center [467, 12] width 60 height 15
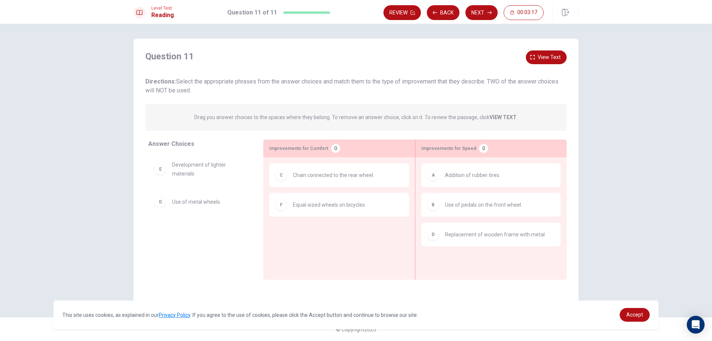
scroll to position [0, 0]
drag, startPoint x: 202, startPoint y: 201, endPoint x: 357, endPoint y: 259, distance: 164.9
click at [443, 14] on button "Back" at bounding box center [443, 12] width 33 height 15
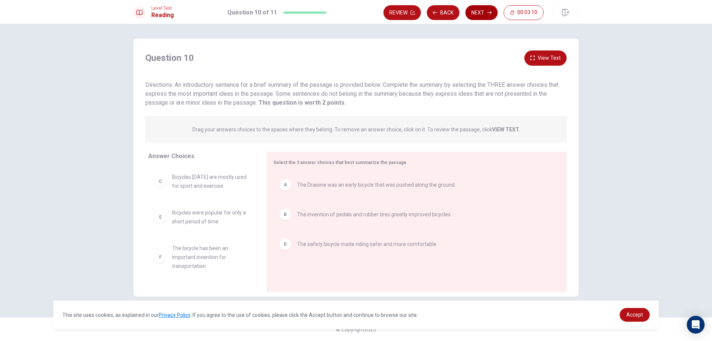
click at [471, 15] on button "Next" at bounding box center [482, 12] width 32 height 15
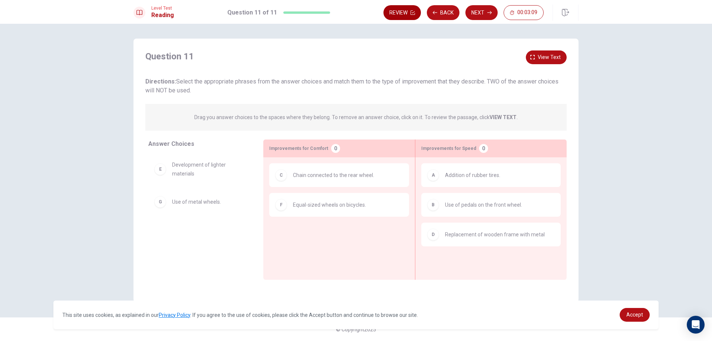
click at [408, 16] on button "Review" at bounding box center [402, 12] width 37 height 15
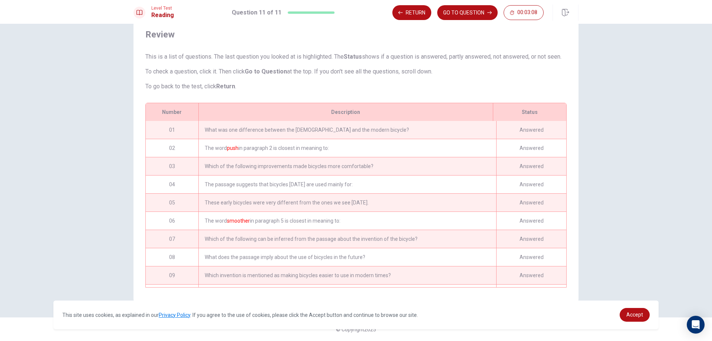
scroll to position [43, 0]
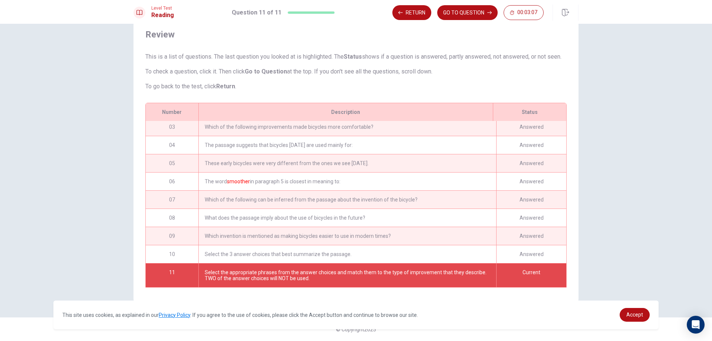
click at [503, 241] on div "Answered" at bounding box center [531, 236] width 70 height 18
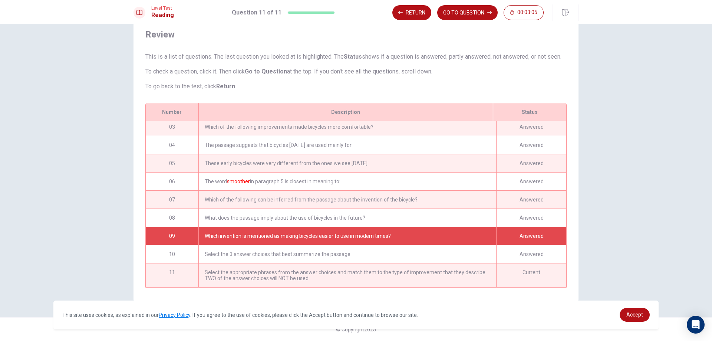
scroll to position [0, 0]
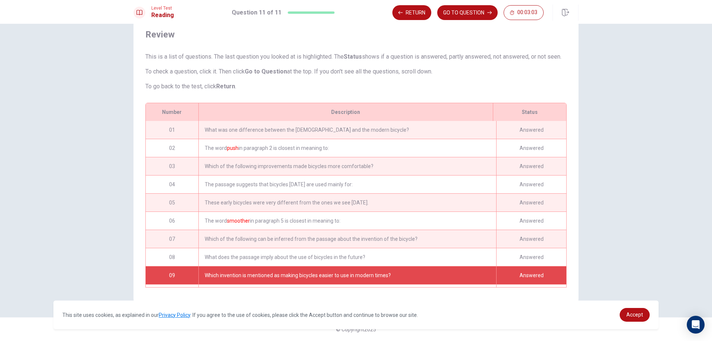
click at [313, 134] on div "What was one difference between the [DEMOGRAPHIC_DATA] and the modern bicycle?" at bounding box center [347, 130] width 298 height 18
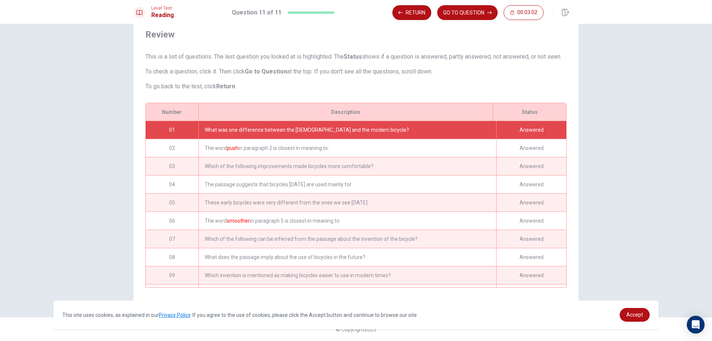
click at [317, 126] on div "What was one difference between the [DEMOGRAPHIC_DATA] and the modern bicycle?" at bounding box center [347, 130] width 298 height 18
click at [405, 11] on button "Return" at bounding box center [411, 12] width 39 height 15
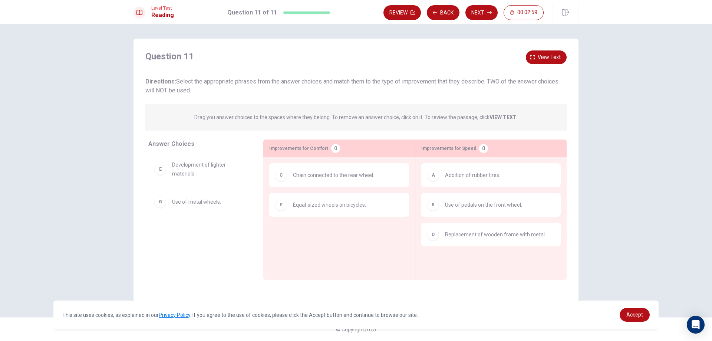
click at [261, 10] on h1 "Question 11 of 11" at bounding box center [252, 12] width 50 height 9
click at [444, 12] on button "Back" at bounding box center [443, 12] width 33 height 15
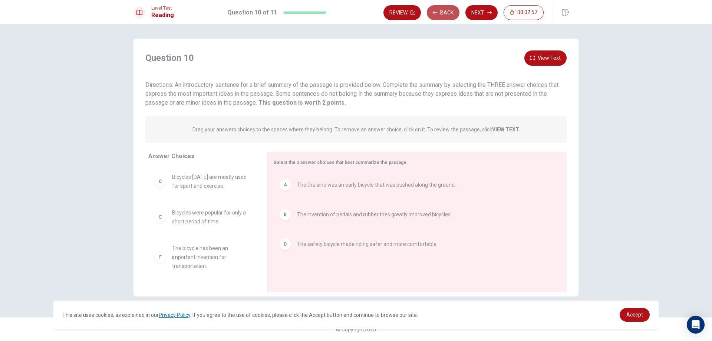
click at [444, 13] on button "Back" at bounding box center [443, 12] width 33 height 15
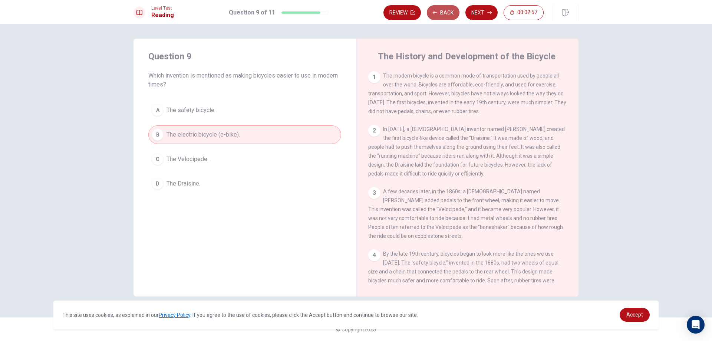
click at [444, 13] on button "Back" at bounding box center [443, 12] width 33 height 15
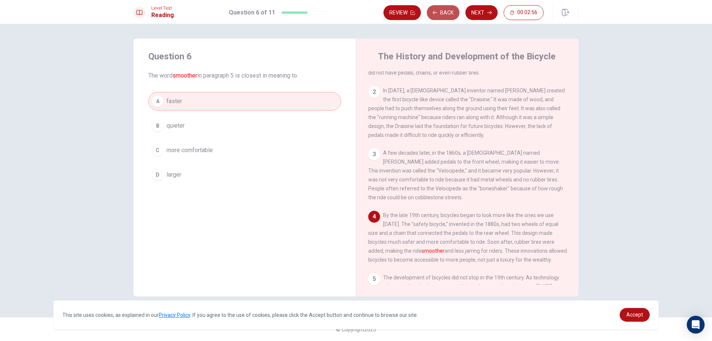
click at [444, 13] on button "Back" at bounding box center [443, 12] width 33 height 15
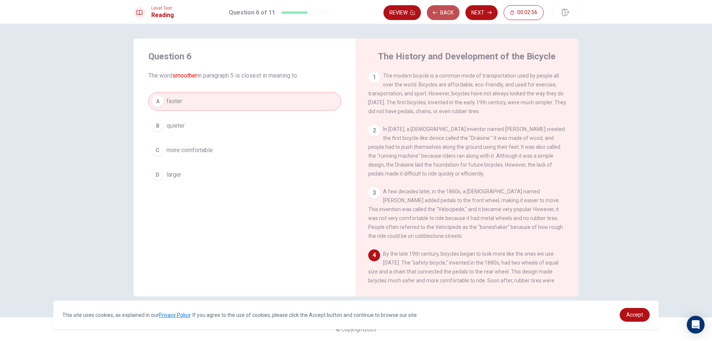
click at [444, 13] on button "Back" at bounding box center [443, 12] width 33 height 15
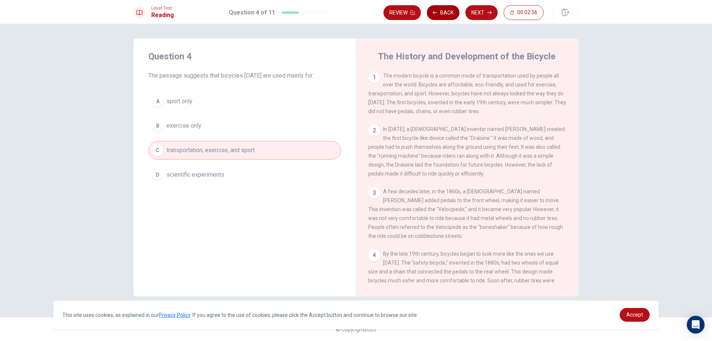
click at [444, 13] on button "Back" at bounding box center [443, 12] width 33 height 15
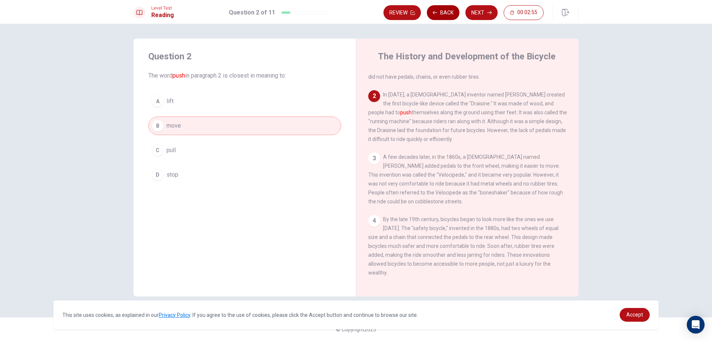
scroll to position [55, 0]
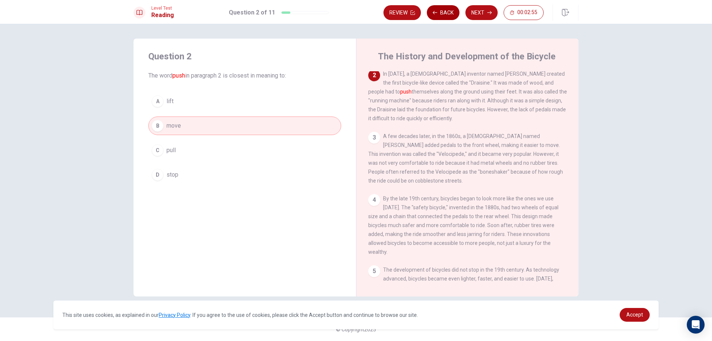
click at [444, 13] on button "Back" at bounding box center [443, 12] width 33 height 15
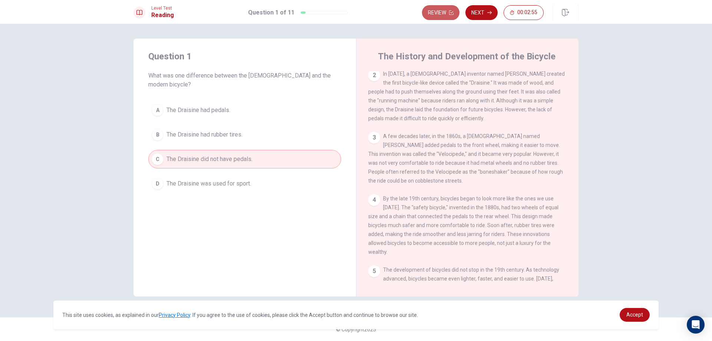
click at [444, 13] on button "Review" at bounding box center [440, 12] width 37 height 15
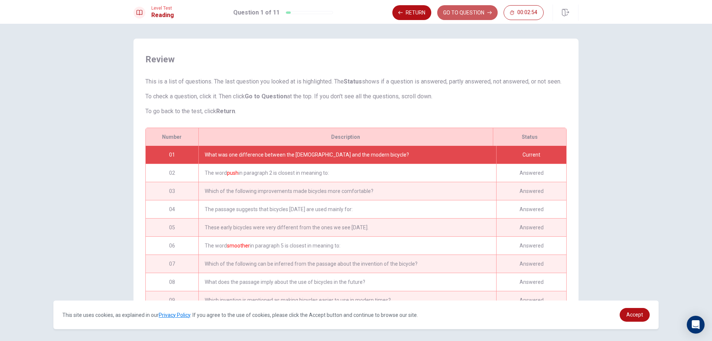
click at [444, 13] on button "GO TO QUESTION" at bounding box center [467, 12] width 60 height 15
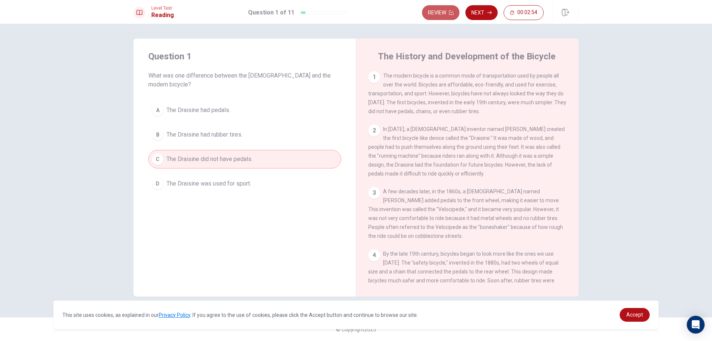
click at [444, 13] on button "Review" at bounding box center [440, 12] width 37 height 15
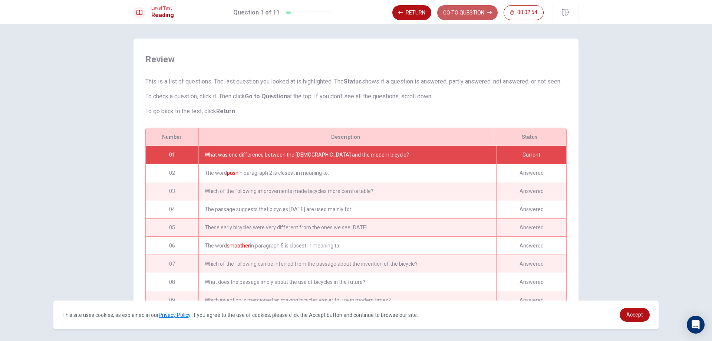
scroll to position [32, 0]
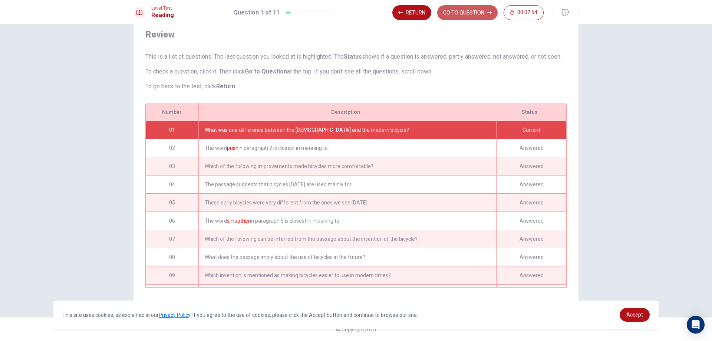
click at [444, 13] on button "GO TO QUESTION" at bounding box center [467, 12] width 60 height 15
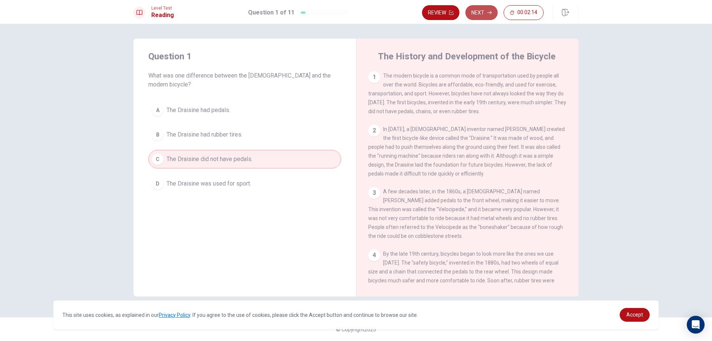
click at [483, 13] on button "Next" at bounding box center [482, 12] width 32 height 15
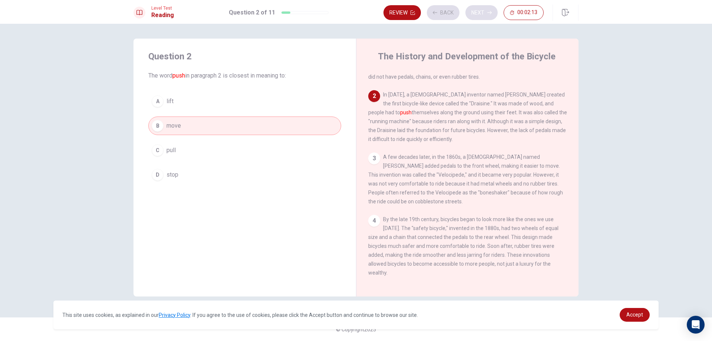
scroll to position [55, 0]
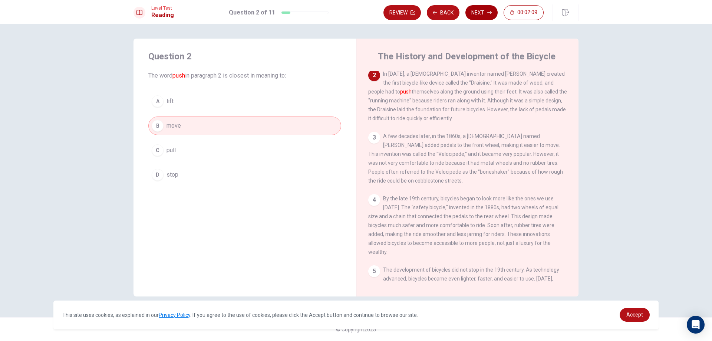
click at [482, 10] on button "Next" at bounding box center [482, 12] width 32 height 15
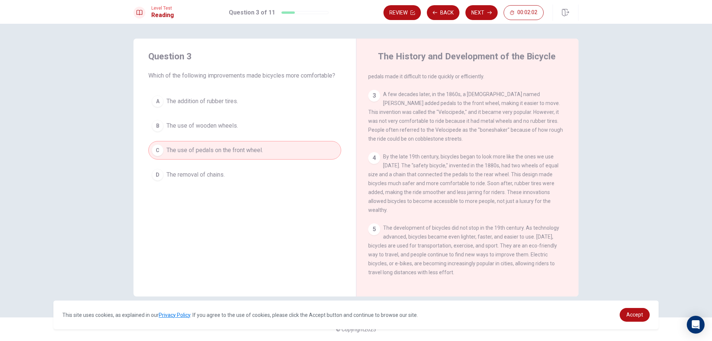
scroll to position [100, 0]
click at [482, 11] on button "Next" at bounding box center [482, 12] width 32 height 15
click at [482, 12] on button "Next" at bounding box center [482, 12] width 32 height 15
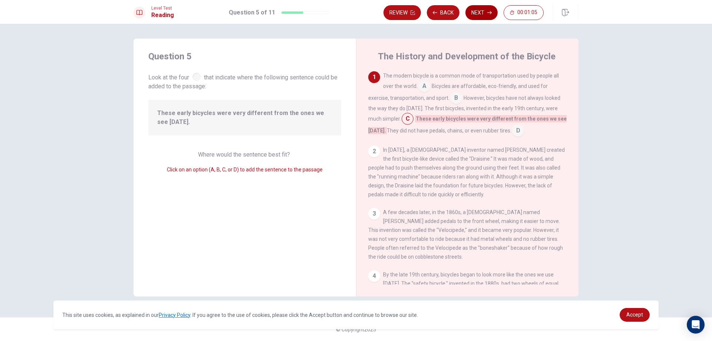
click at [489, 14] on icon "button" at bounding box center [489, 12] width 4 height 4
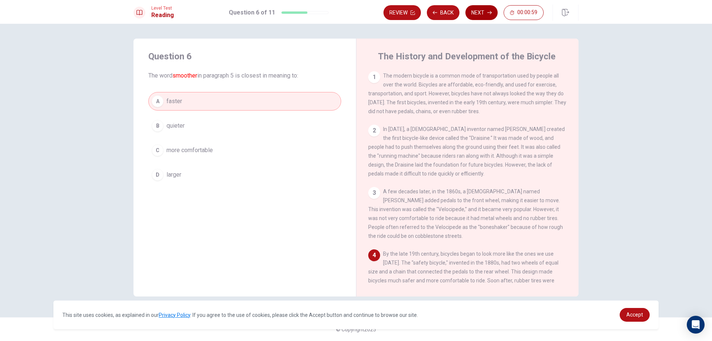
click at [487, 17] on button "Next" at bounding box center [482, 12] width 32 height 15
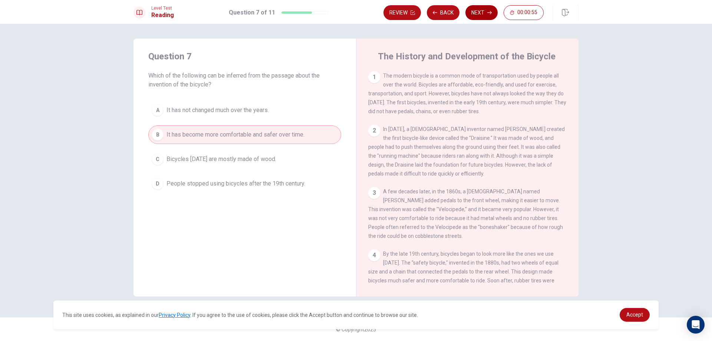
click at [487, 17] on button "Next" at bounding box center [482, 12] width 32 height 15
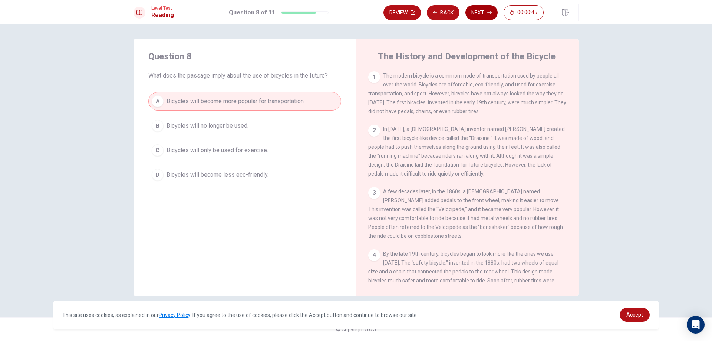
click at [489, 10] on button "Next" at bounding box center [482, 12] width 32 height 15
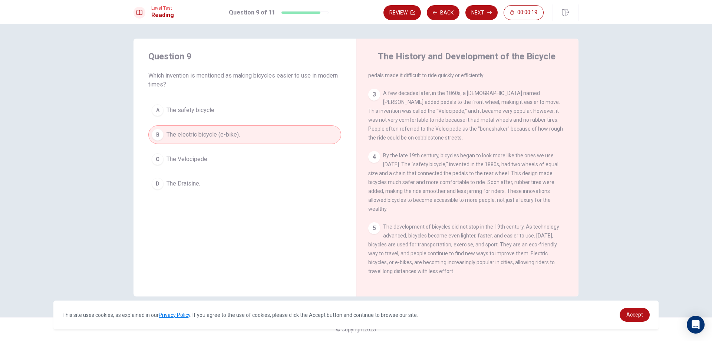
click at [250, 107] on button "A The safety bicycle." at bounding box center [244, 110] width 193 height 19
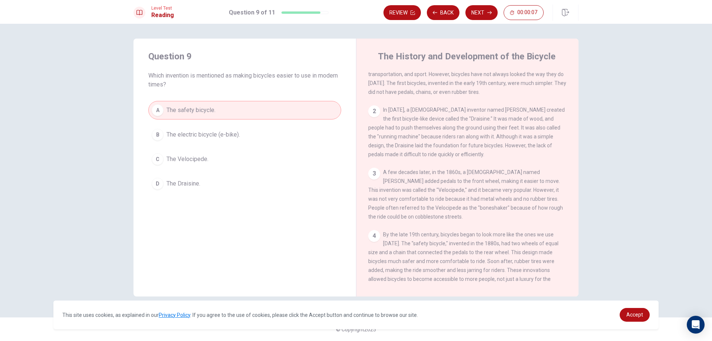
scroll to position [37, 0]
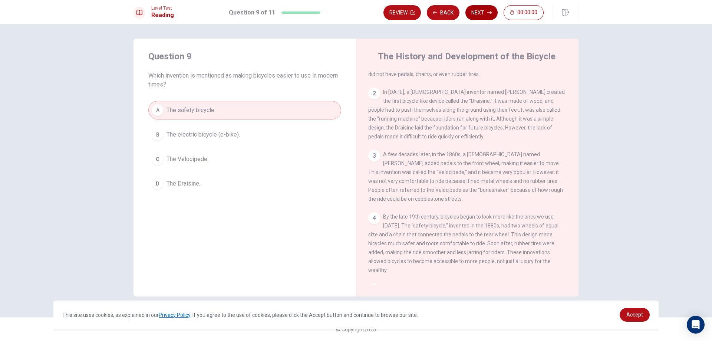
click at [480, 12] on button "Next" at bounding box center [482, 12] width 32 height 15
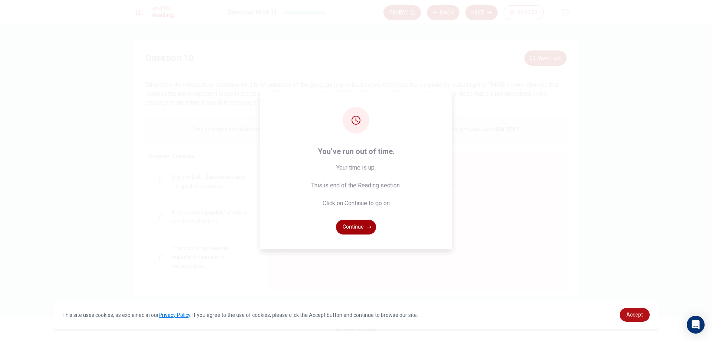
click at [362, 225] on button "Continue" at bounding box center [356, 227] width 40 height 15
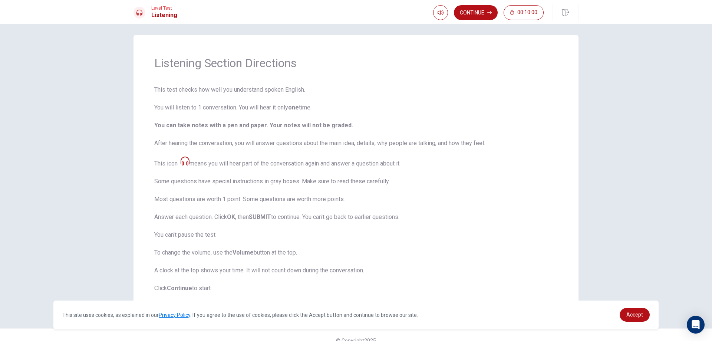
scroll to position [15, 0]
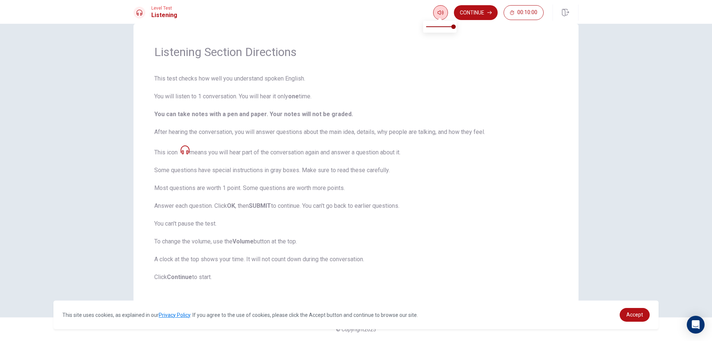
click at [444, 14] on button "button" at bounding box center [440, 12] width 15 height 15
drag, startPoint x: 453, startPoint y: 26, endPoint x: 491, endPoint y: 30, distance: 38.4
click at [491, 30] on body "This site uses cookies, as explained in our Privacy Policy . If you agree to th…" at bounding box center [356, 170] width 712 height 341
click at [484, 16] on button "Continue" at bounding box center [476, 12] width 44 height 15
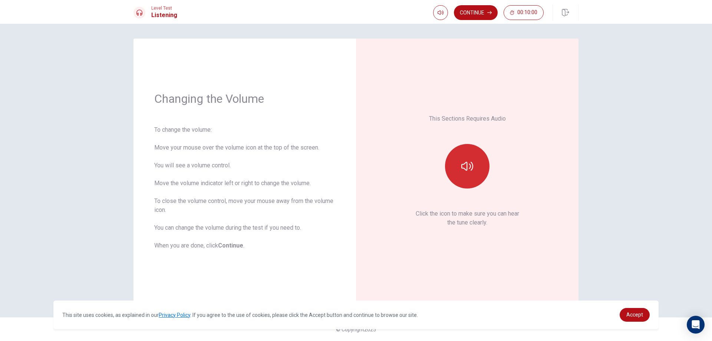
click at [477, 161] on button "button" at bounding box center [467, 166] width 45 height 45
type input "0.7"
click at [445, 26] on span at bounding box center [439, 27] width 27 height 10
click at [474, 155] on button "button" at bounding box center [467, 166] width 45 height 45
click at [469, 157] on button "button" at bounding box center [467, 166] width 45 height 45
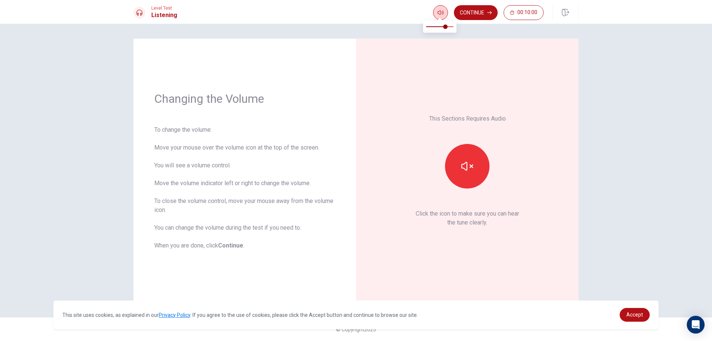
click at [440, 16] on button "button" at bounding box center [440, 12] width 15 height 15
click at [439, 26] on span at bounding box center [440, 26] width 4 height 4
click at [442, 26] on span at bounding box center [440, 26] width 4 height 4
click at [440, 27] on span at bounding box center [442, 26] width 4 height 4
click at [438, 27] on span at bounding box center [440, 26] width 4 height 4
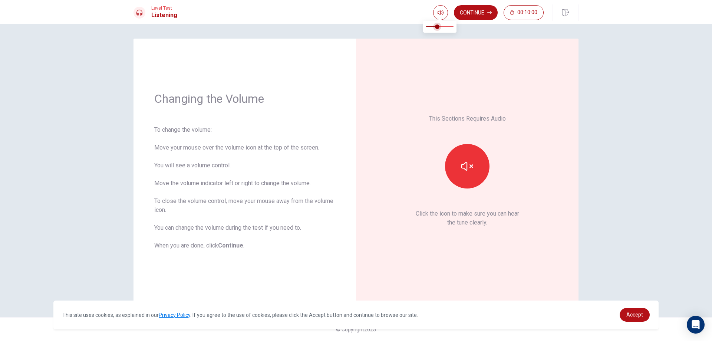
type input "0.5"
click at [440, 27] on span at bounding box center [437, 26] width 4 height 4
click at [471, 18] on button "Continue" at bounding box center [476, 12] width 44 height 15
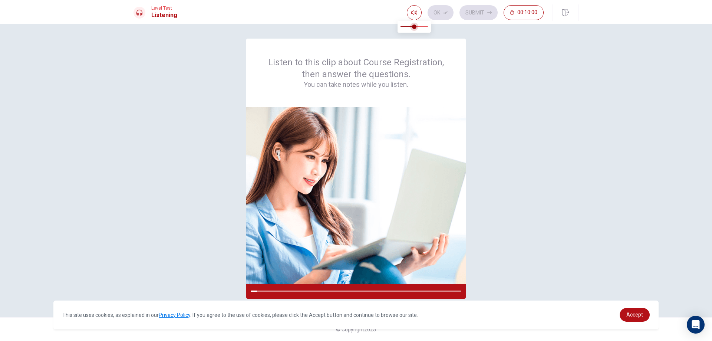
type input "0.6"
click at [417, 26] on span at bounding box center [417, 26] width 4 height 4
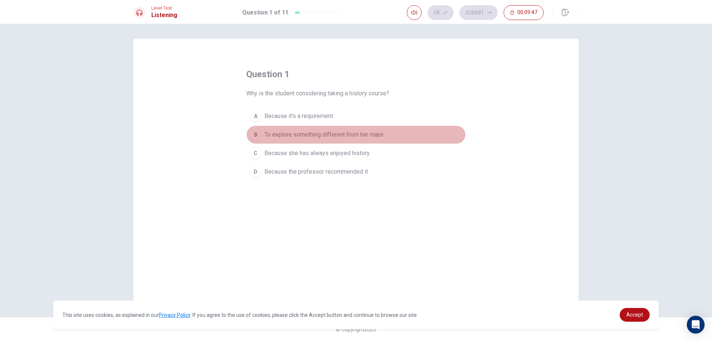
click at [256, 135] on div "B" at bounding box center [256, 135] width 12 height 12
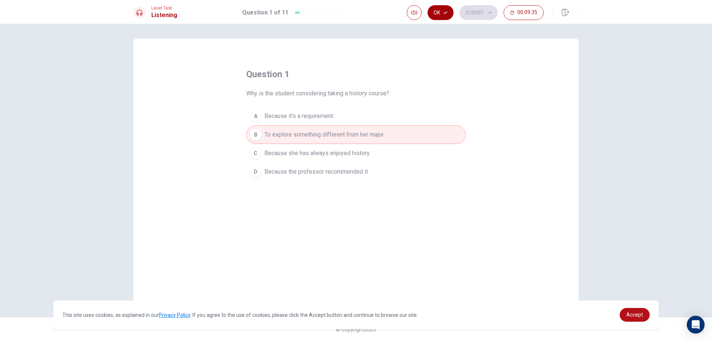
click at [445, 13] on icon "button" at bounding box center [445, 12] width 4 height 3
click at [476, 13] on button "Submit" at bounding box center [479, 12] width 38 height 15
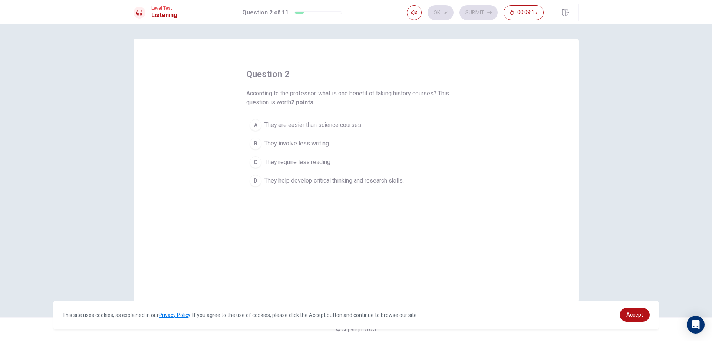
click at [254, 185] on div "D" at bounding box center [256, 181] width 12 height 12
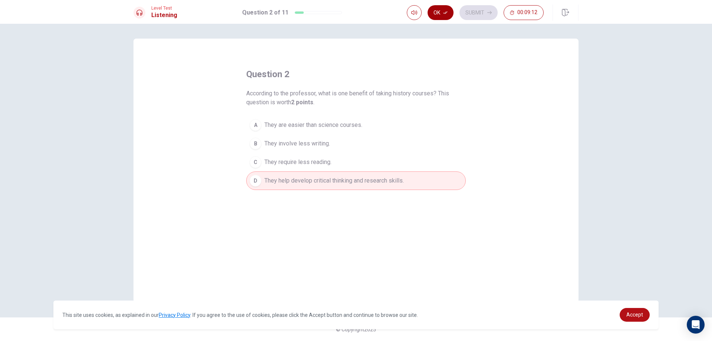
click at [440, 13] on button "Ok" at bounding box center [441, 12] width 26 height 15
click at [465, 9] on button "Submit" at bounding box center [479, 12] width 38 height 15
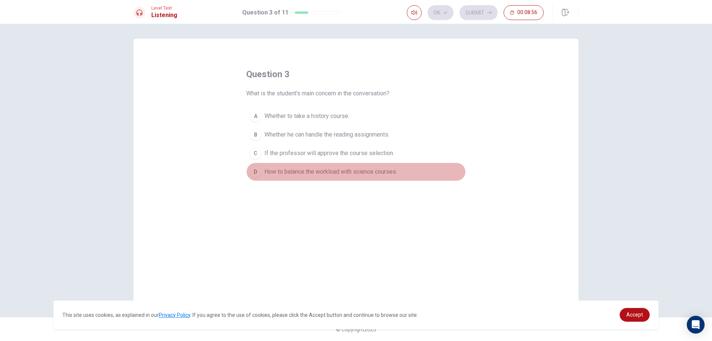
click at [259, 176] on div "D" at bounding box center [256, 172] width 12 height 12
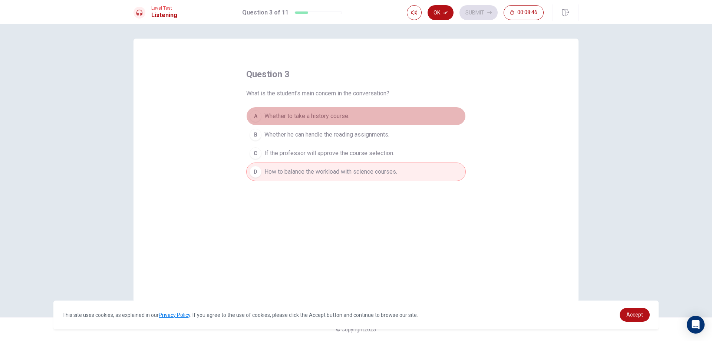
click at [254, 120] on div "A" at bounding box center [256, 116] width 12 height 12
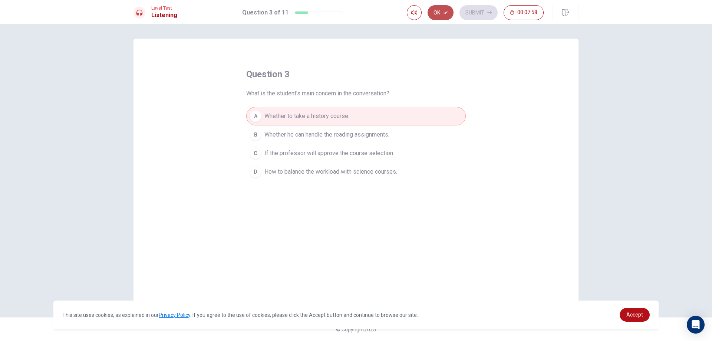
click at [440, 13] on button "Ok" at bounding box center [441, 12] width 26 height 15
click at [467, 11] on button "Submit" at bounding box center [479, 12] width 38 height 15
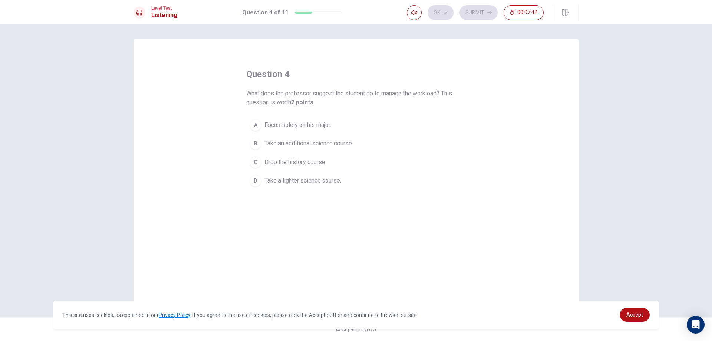
click at [259, 184] on div "D" at bounding box center [256, 181] width 12 height 12
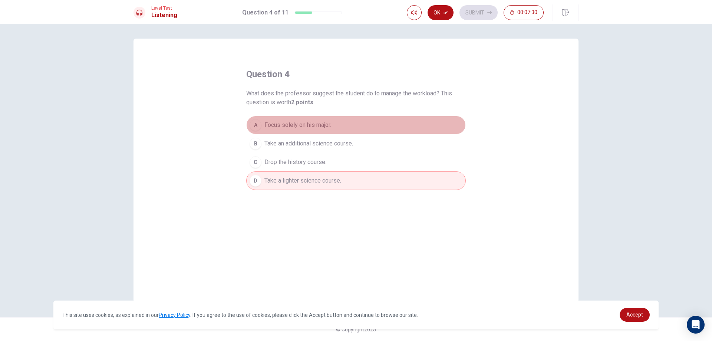
click at [291, 132] on button "A Focus solely on his major." at bounding box center [356, 125] width 220 height 19
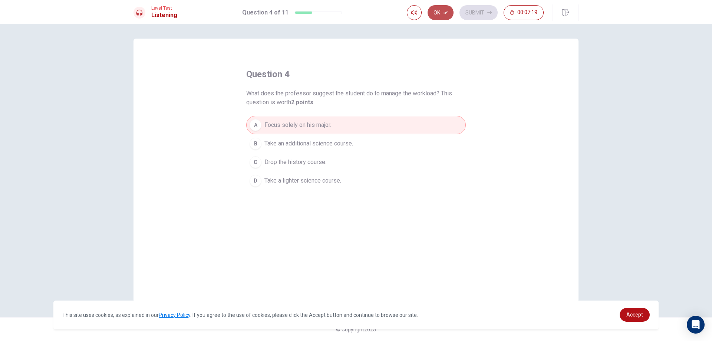
click at [449, 17] on button "Ok" at bounding box center [441, 12] width 26 height 15
click at [469, 12] on button "Submit" at bounding box center [479, 12] width 38 height 15
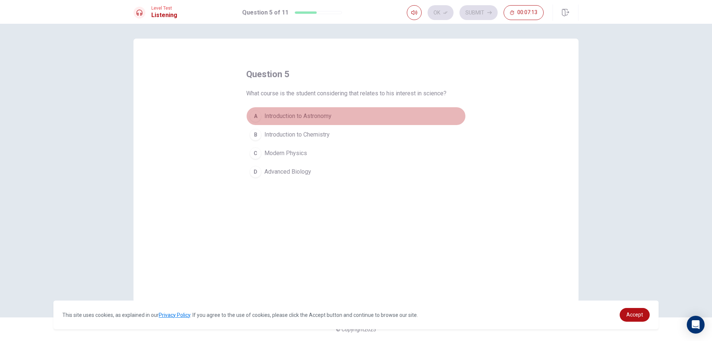
click at [332, 116] on span "Introduction to Astronomy" at bounding box center [297, 116] width 67 height 9
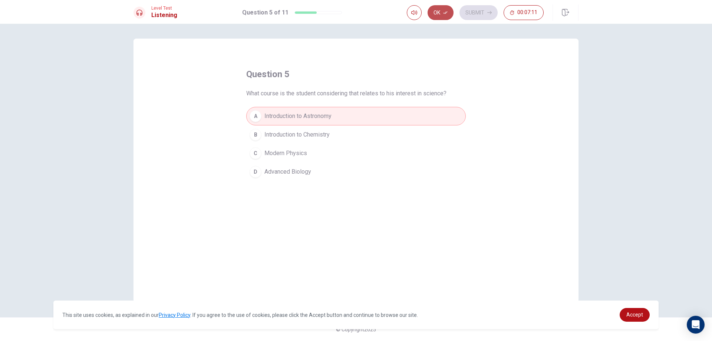
click at [446, 14] on icon "button" at bounding box center [445, 12] width 4 height 4
click at [467, 11] on button "Submit" at bounding box center [479, 12] width 38 height 15
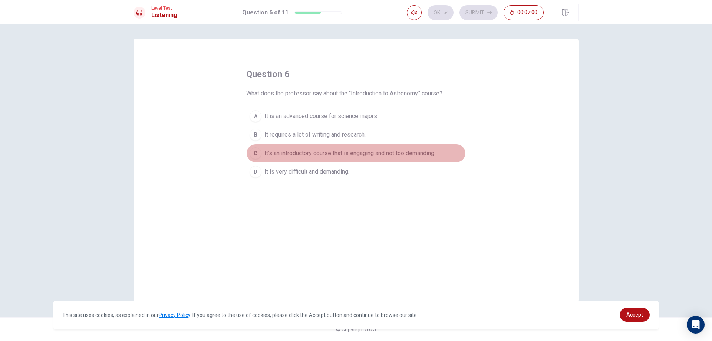
click at [260, 155] on div "C" at bounding box center [256, 153] width 12 height 12
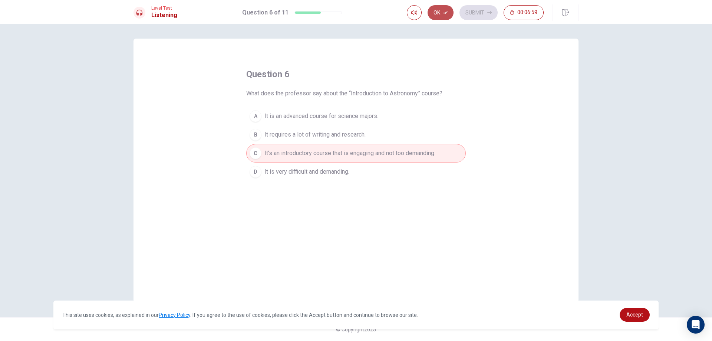
click at [441, 11] on button "Ok" at bounding box center [441, 12] width 26 height 15
click at [478, 9] on button "Submit" at bounding box center [479, 12] width 38 height 15
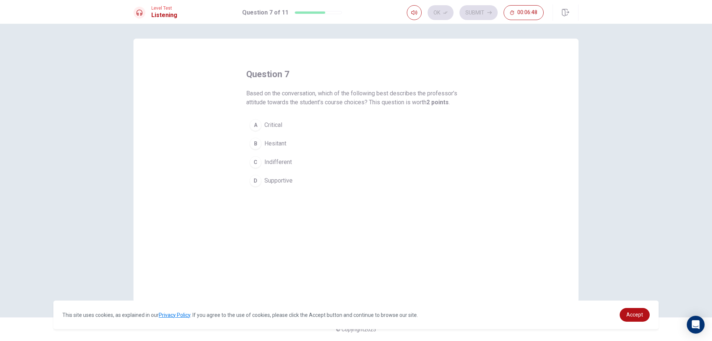
click at [267, 179] on span "Supportive" at bounding box center [278, 180] width 28 height 9
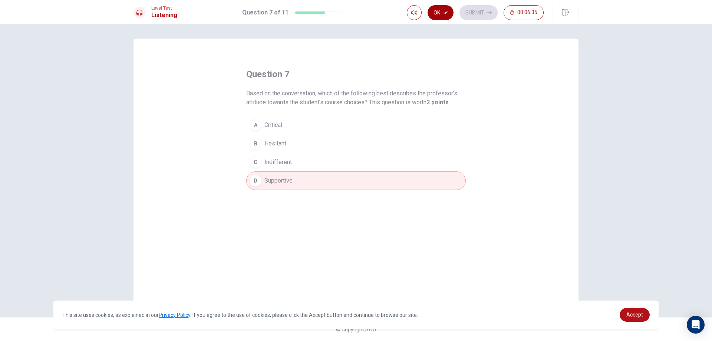
click at [443, 16] on button "Ok" at bounding box center [441, 12] width 26 height 15
click at [471, 14] on button "Submit" at bounding box center [479, 12] width 38 height 15
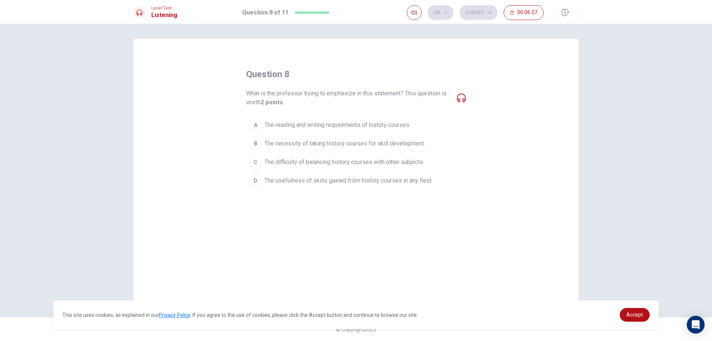
click at [460, 97] on icon at bounding box center [461, 97] width 9 height 9
click at [260, 184] on div "D" at bounding box center [256, 181] width 12 height 12
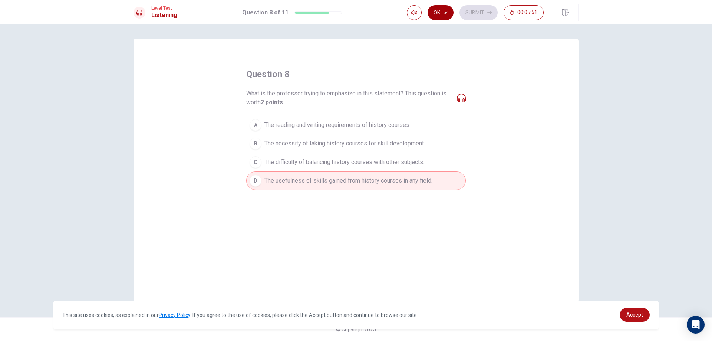
click at [443, 16] on button "Ok" at bounding box center [441, 12] width 26 height 15
click at [467, 13] on button "Submit" at bounding box center [479, 12] width 38 height 15
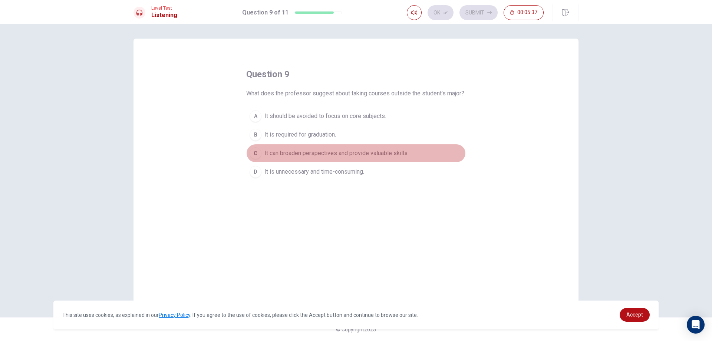
click at [257, 159] on div "C" at bounding box center [256, 153] width 12 height 12
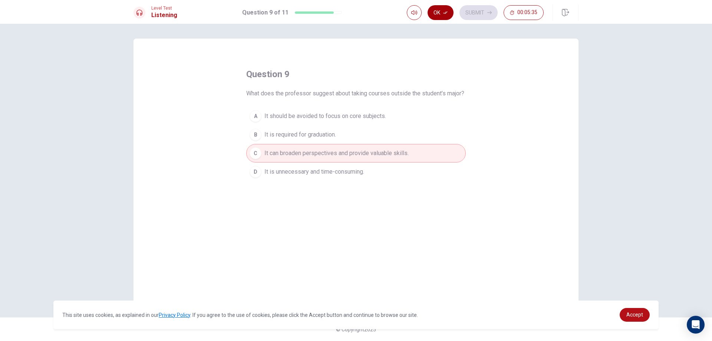
click at [439, 17] on button "Ok" at bounding box center [441, 12] width 26 height 15
click at [468, 12] on button "Submit" at bounding box center [479, 12] width 38 height 15
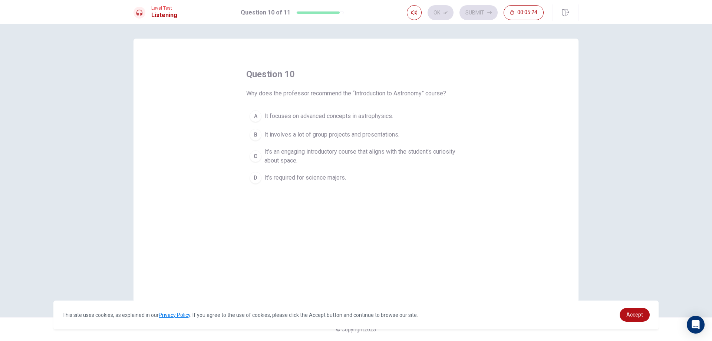
click at [260, 156] on div "C" at bounding box center [256, 156] width 12 height 12
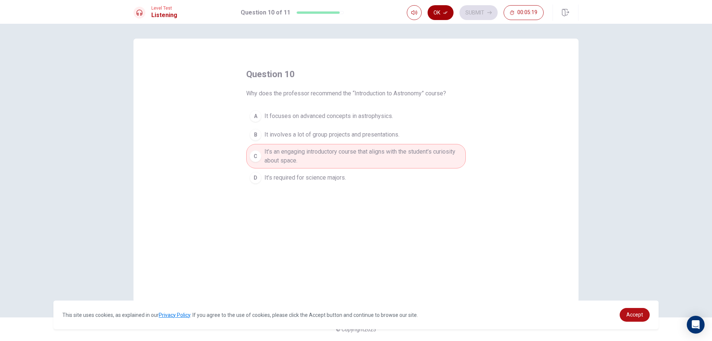
click at [437, 13] on button "Ok" at bounding box center [441, 12] width 26 height 15
click at [483, 13] on button "Submit" at bounding box center [479, 12] width 38 height 15
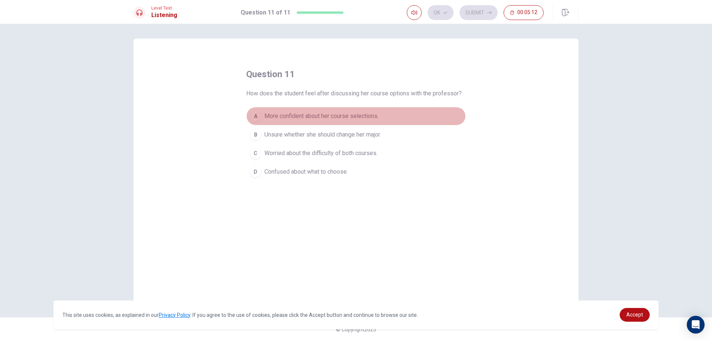
click at [264, 116] on button "A More confident about her course selections." at bounding box center [356, 116] width 220 height 19
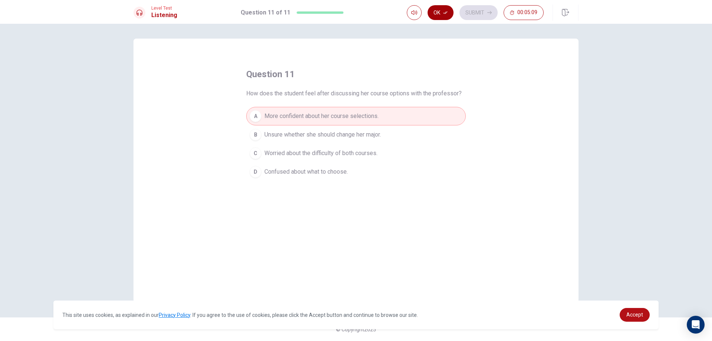
click at [442, 14] on button "Ok" at bounding box center [441, 12] width 26 height 15
click at [472, 12] on button "Submit" at bounding box center [479, 12] width 38 height 15
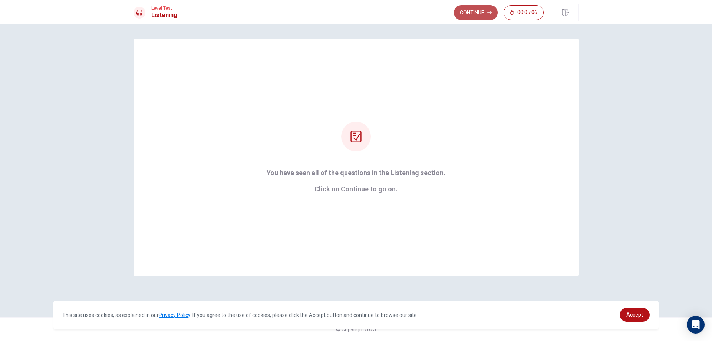
click at [495, 12] on button "Continue" at bounding box center [476, 12] width 44 height 15
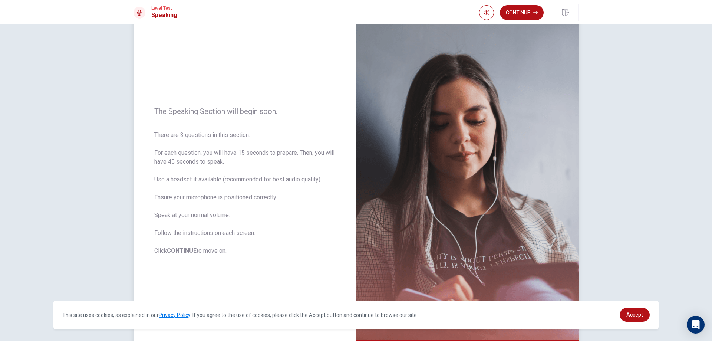
scroll to position [37, 0]
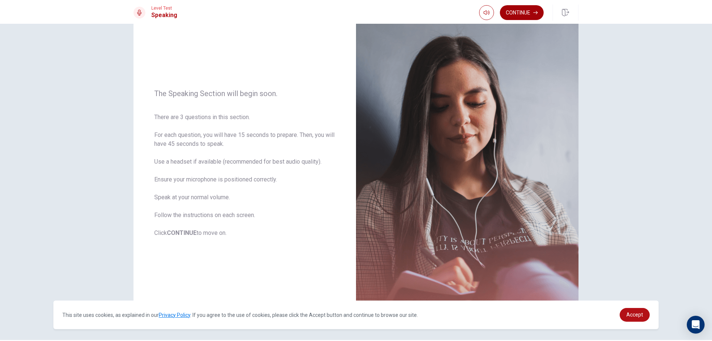
click at [519, 9] on button "Continue" at bounding box center [522, 12] width 44 height 15
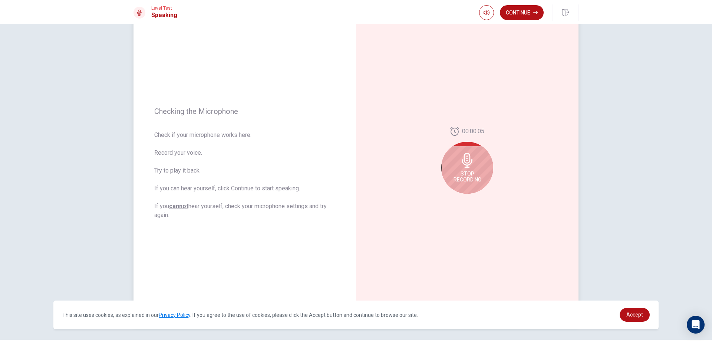
click at [470, 165] on icon at bounding box center [467, 160] width 15 height 15
click at [474, 200] on icon "Play Audio" at bounding box center [475, 199] width 3 height 4
click at [458, 203] on button "Record Again" at bounding box center [459, 199] width 10 height 10
click at [473, 203] on button "Play Audio" at bounding box center [475, 199] width 10 height 10
click at [457, 201] on icon "Record Again" at bounding box center [459, 199] width 4 height 4
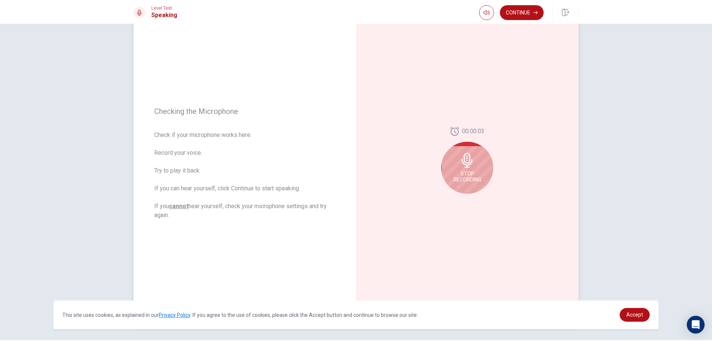
click at [474, 169] on div "Stop Recording" at bounding box center [467, 168] width 52 height 52
click at [470, 201] on button "Play Audio" at bounding box center [475, 199] width 10 height 10
click at [476, 200] on icon "Play Audio" at bounding box center [475, 199] width 4 height 4
click at [475, 200] on icon "Pause Audio" at bounding box center [476, 199] width 4 height 4
click at [460, 201] on button "Record Again" at bounding box center [459, 199] width 10 height 10
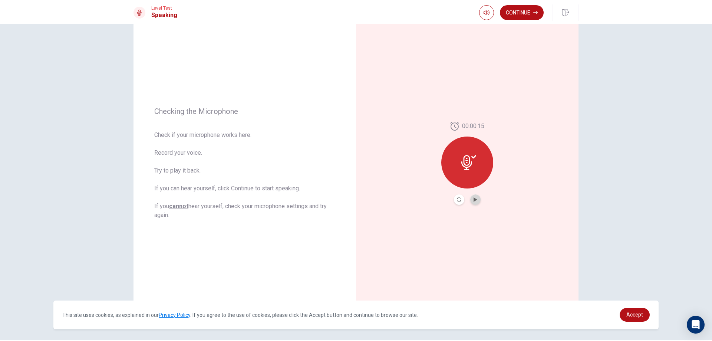
click at [470, 200] on button "Play Audio" at bounding box center [475, 199] width 10 height 10
click at [454, 199] on button "Record Again" at bounding box center [459, 199] width 10 height 10
click at [459, 203] on button "Record Again" at bounding box center [459, 199] width 10 height 10
click at [470, 198] on button "Play Audio" at bounding box center [475, 199] width 10 height 10
click at [451, 202] on div "00:00:15" at bounding box center [467, 163] width 52 height 83
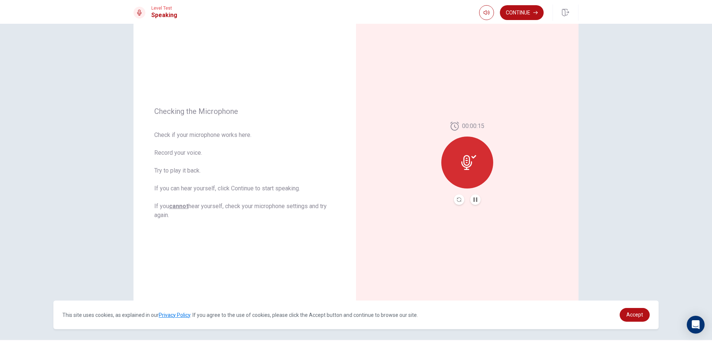
click at [455, 201] on button "Record Again" at bounding box center [459, 199] width 10 height 10
click at [475, 200] on icon "Play Audio" at bounding box center [475, 199] width 4 height 4
click at [457, 198] on icon "Record Again" at bounding box center [459, 199] width 4 height 4
click at [460, 201] on button "Record Again" at bounding box center [459, 199] width 10 height 10
click at [474, 200] on icon "Play Audio" at bounding box center [475, 199] width 3 height 4
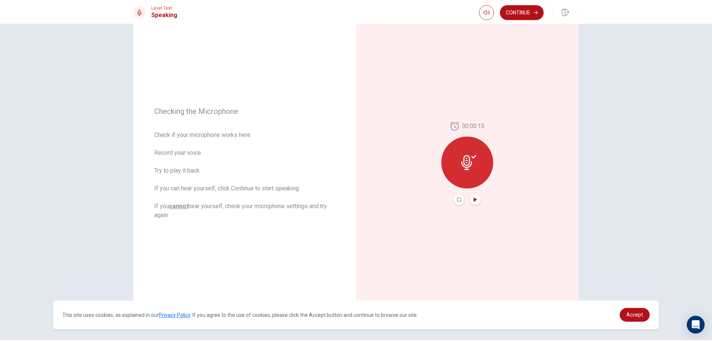
click at [470, 197] on button "Play Audio" at bounding box center [475, 199] width 10 height 10
click at [470, 198] on button "Pause Audio" at bounding box center [475, 199] width 10 height 10
click at [527, 17] on button "Continue" at bounding box center [522, 12] width 44 height 15
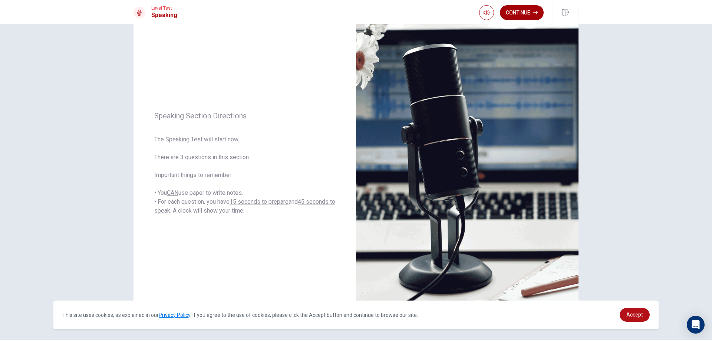
click at [527, 16] on button "Continue" at bounding box center [522, 12] width 44 height 15
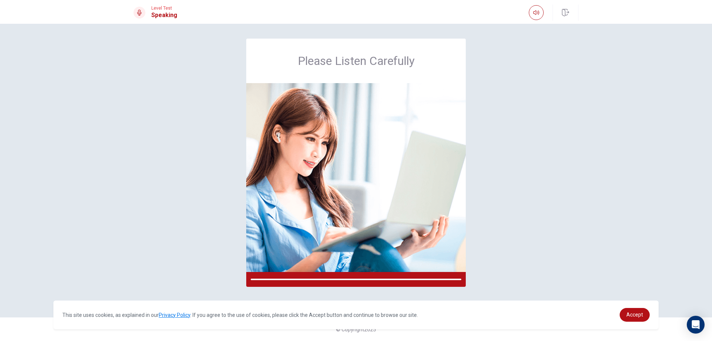
scroll to position [0, 0]
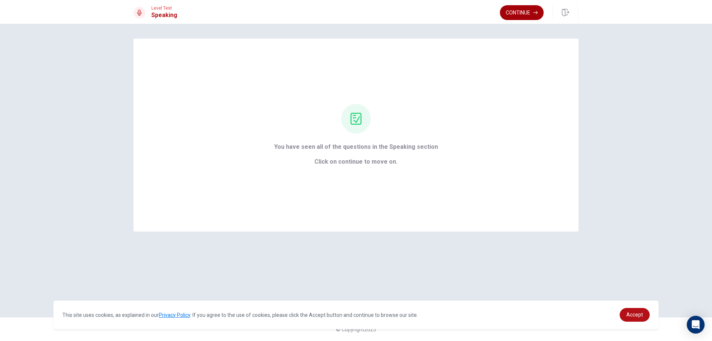
click at [537, 13] on icon "button" at bounding box center [535, 12] width 4 height 3
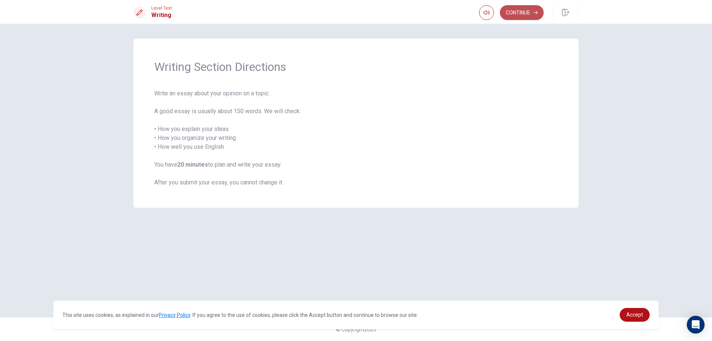
click at [518, 11] on button "Continue" at bounding box center [522, 12] width 44 height 15
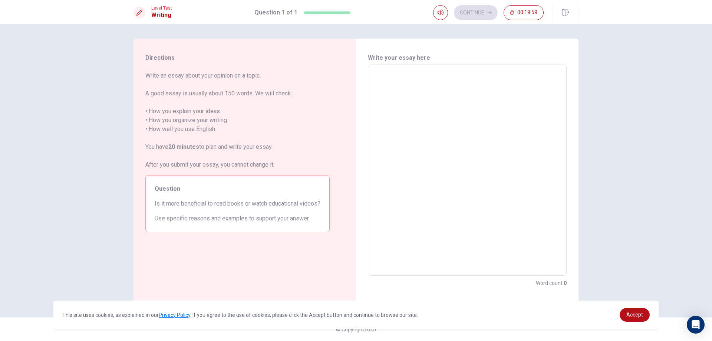
click at [446, 106] on textarea at bounding box center [467, 170] width 188 height 199
type textarea "a"
type textarea "x"
type textarea "A"
type textarea "x"
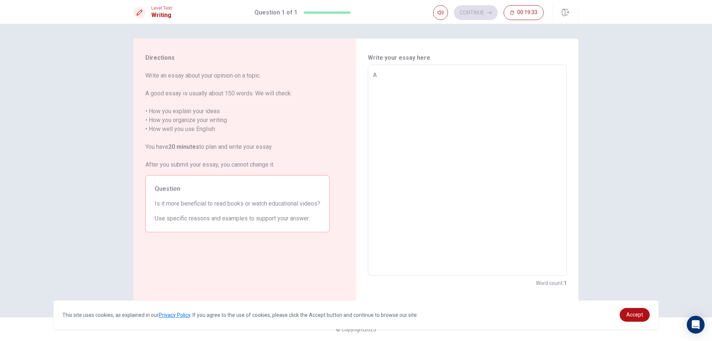
type textarea "Ax"
type textarea "x"
type textarea "A"
type textarea "x"
type textarea "Ac"
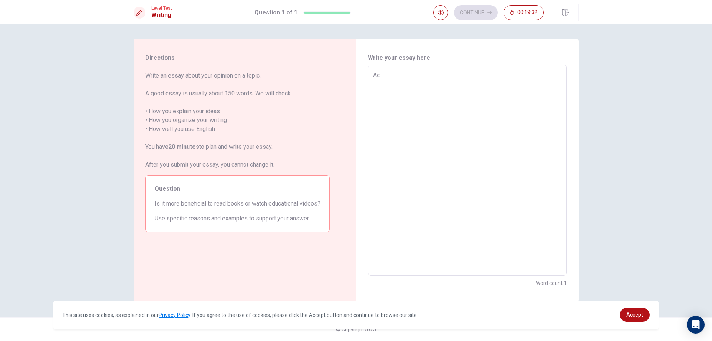
type textarea "x"
type textarea "Acc"
type textarea "x"
type textarea "Acco"
type textarea "x"
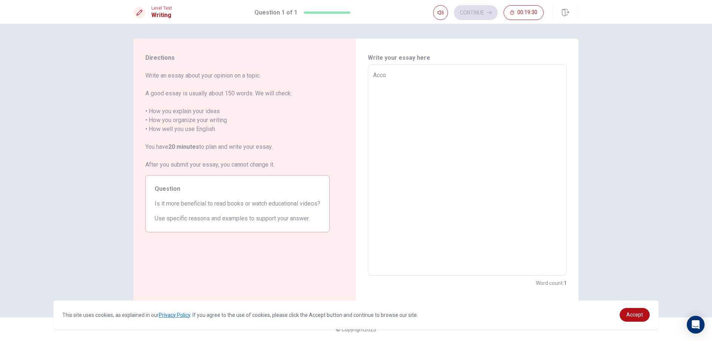
type textarea "Accor"
type textarea "x"
type textarea "Acco"
type textarea "x"
type textarea "Acc"
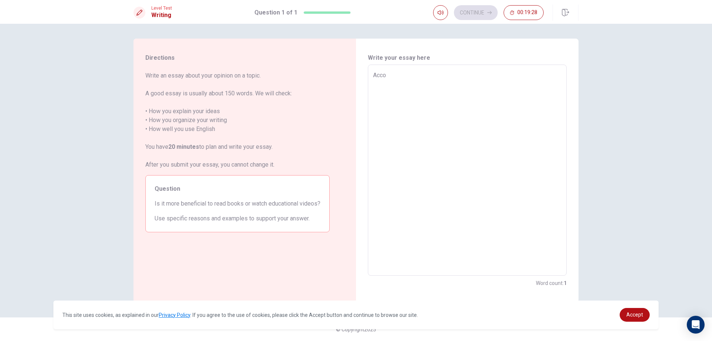
type textarea "x"
type textarea "Ac"
type textarea "x"
type textarea "A"
type textarea "x"
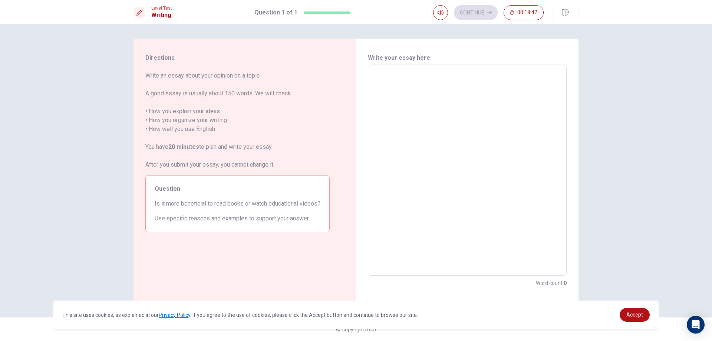
type textarea "a"
type textarea "x"
type textarea "a"
type textarea "x"
type textarea "A"
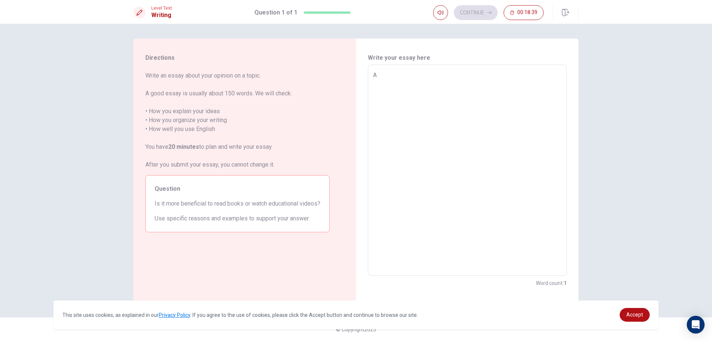
type textarea "x"
type textarea "Ac"
type textarea "x"
type textarea "Acc"
type textarea "x"
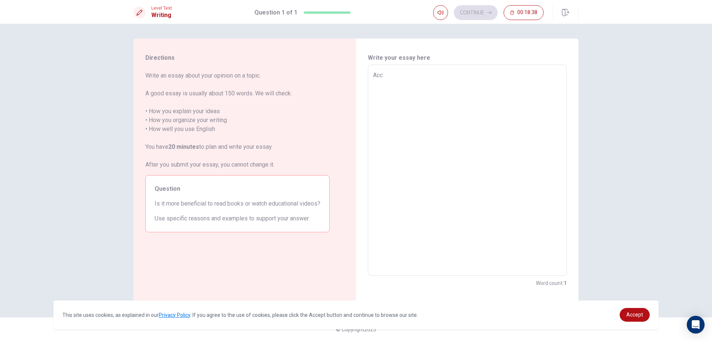
type textarea "Acco"
type textarea "x"
type textarea "Accor"
type textarea "x"
type textarea "Accord"
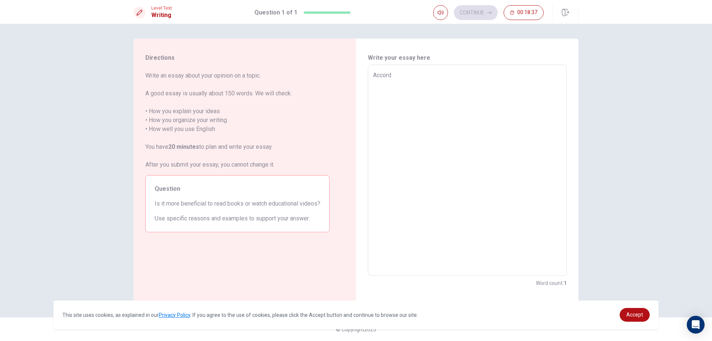
type textarea "x"
type textarea "Accordi"
type textarea "x"
type textarea "Accordin"
type textarea "x"
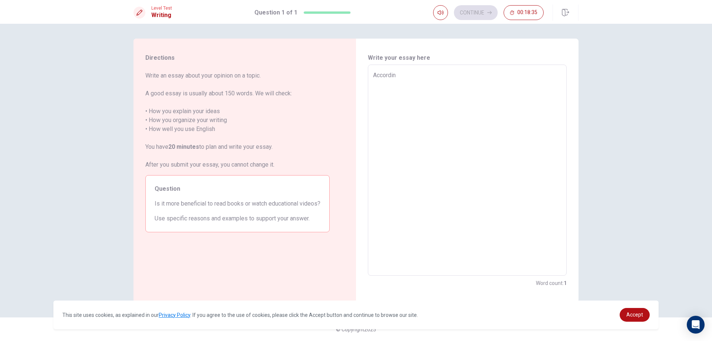
type textarea "According"
type textarea "x"
type textarea "According"
type textarea "x"
type textarea "According t"
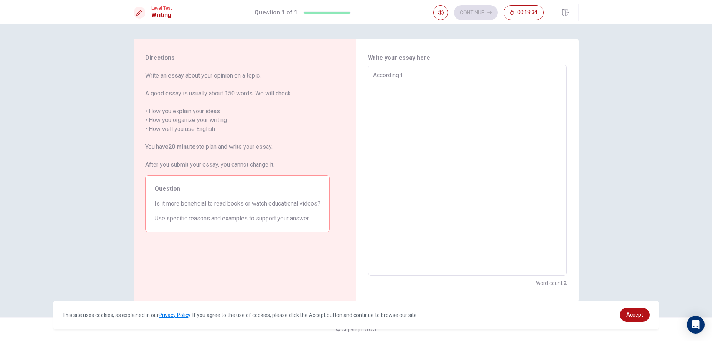
type textarea "x"
type textarea "According to"
type textarea "x"
type textarea "According to"
type textarea "x"
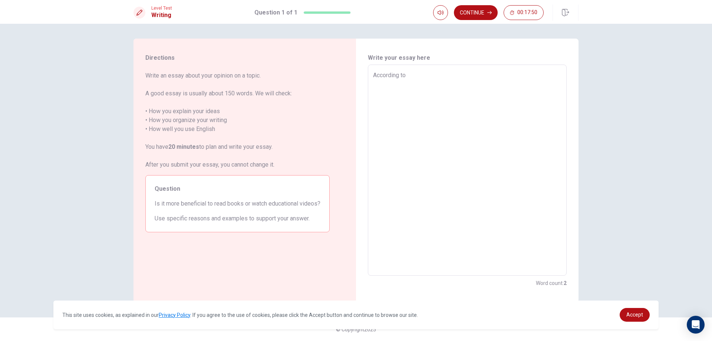
type textarea "According to"
type textarea "x"
type textarea "According to"
type textarea "x"
type textarea "According to t"
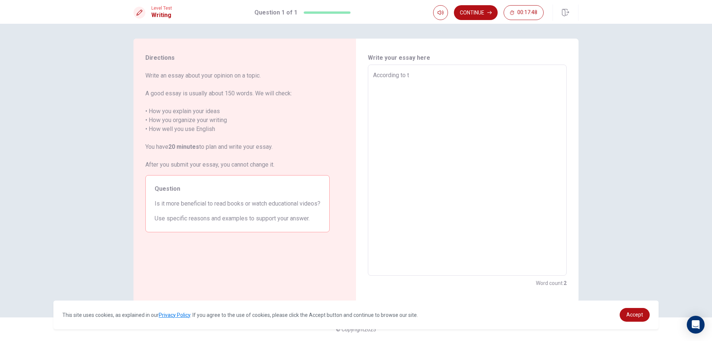
type textarea "x"
type textarea "According to th"
type textarea "x"
type textarea "According to the"
type textarea "x"
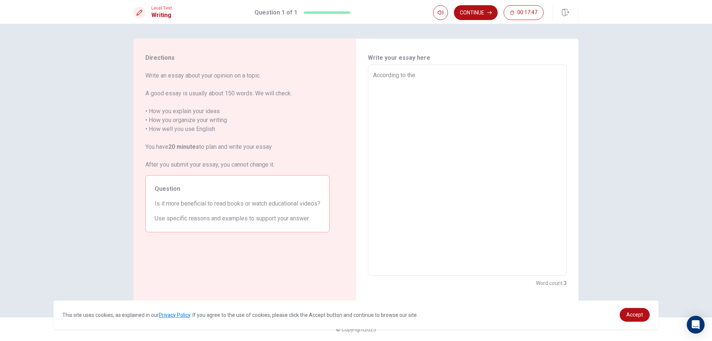
type textarea "According to thes"
type textarea "x"
type textarea "According to these"
type textarea "x"
type textarea "According to these"
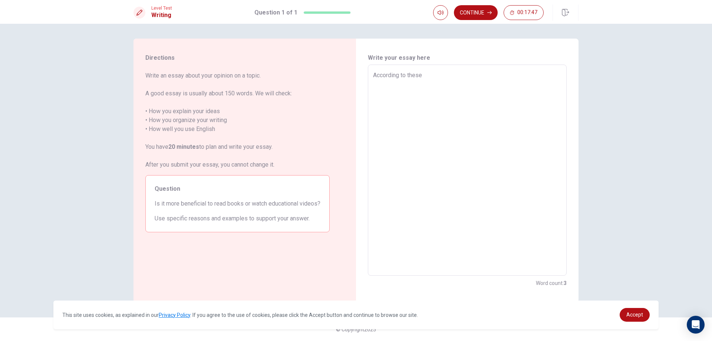
type textarea "x"
type textarea "According to these d"
type textarea "x"
type textarea "According to these da"
type textarea "x"
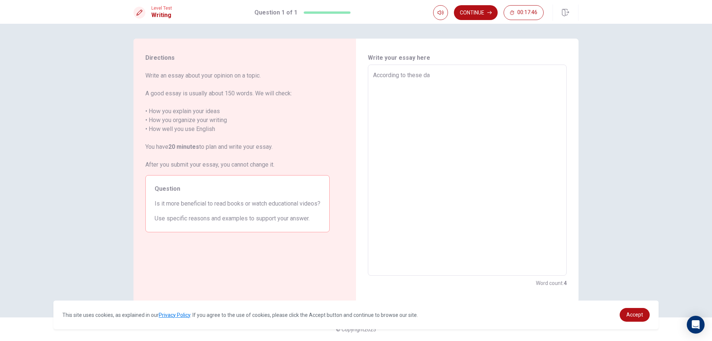
type textarea "According to these day"
type textarea "x"
type textarea "According to these day"
type textarea "x"
type textarea "According to these day"
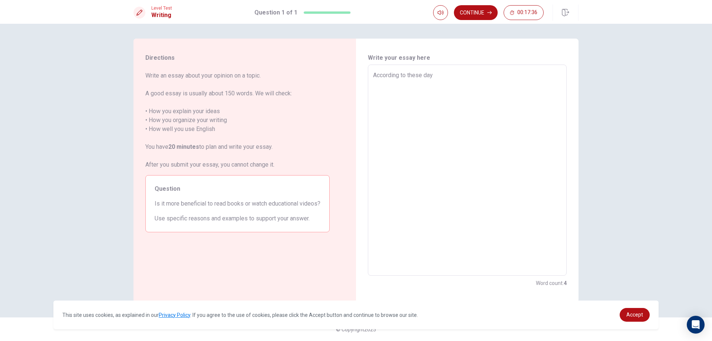
type textarea "x"
type textarea "According to these da"
type textarea "x"
type textarea "According to these d"
type textarea "x"
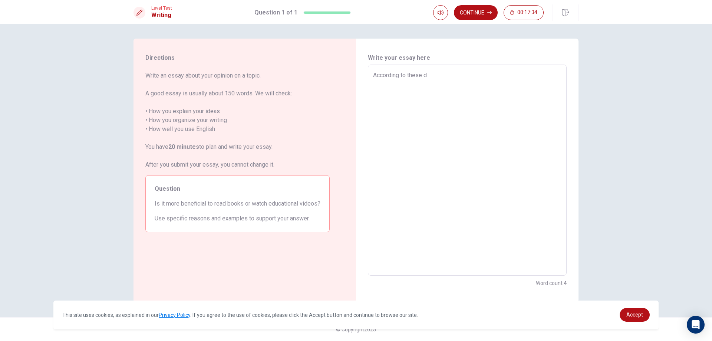
type textarea "According to these"
type textarea "x"
type textarea "According to these"
type textarea "x"
type textarea "According to thes"
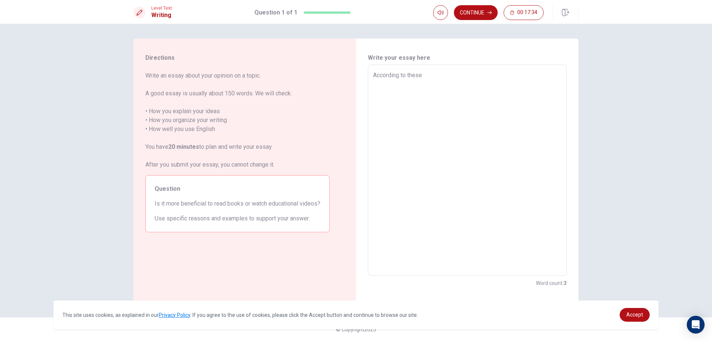
type textarea "x"
type textarea "According to the"
type textarea "x"
type textarea "According to th"
type textarea "x"
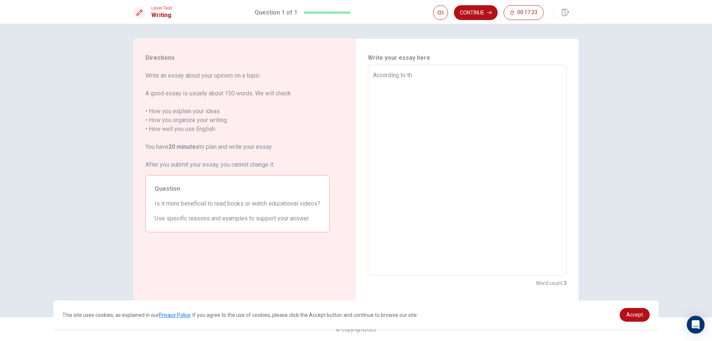
type textarea "According to t"
type textarea "x"
type textarea "According to"
type textarea "x"
type textarea "According to"
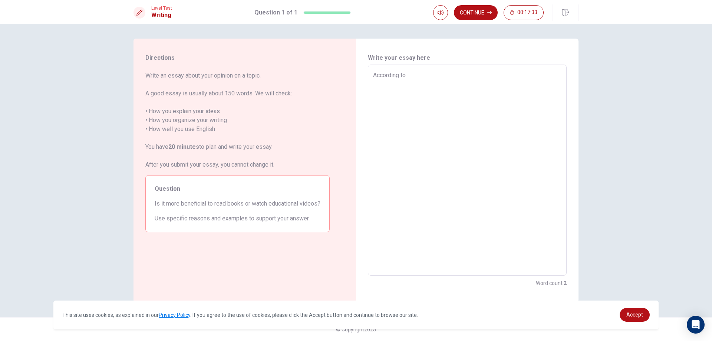
type textarea "x"
type textarea "According t"
type textarea "x"
type textarea "According"
type textarea "x"
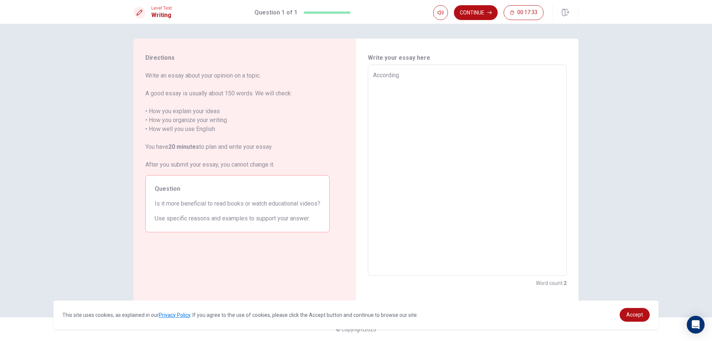
type textarea "According"
type textarea "x"
type textarea "Accordin"
type textarea "x"
type textarea "Accordi"
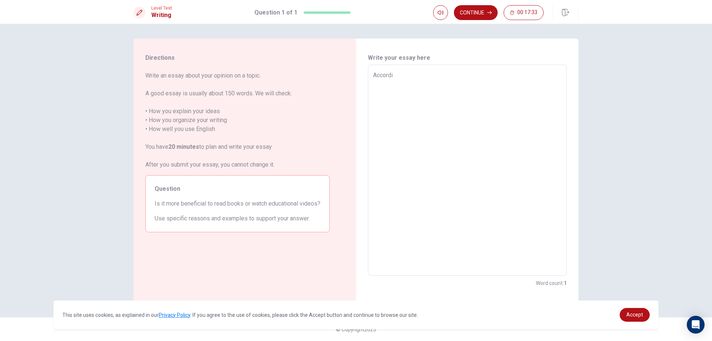
type textarea "x"
type textarea "Accord"
type textarea "x"
type textarea "Accor"
type textarea "x"
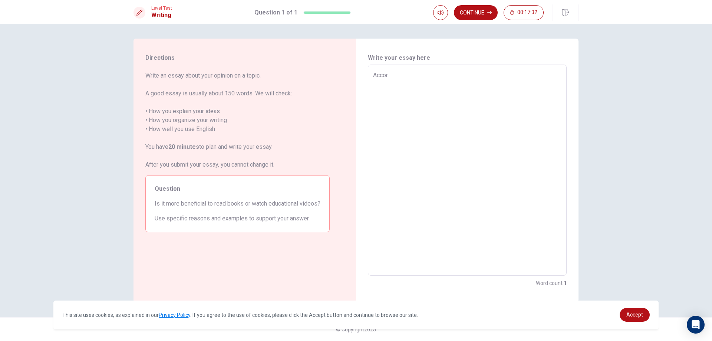
type textarea "Acco"
type textarea "x"
type textarea "Acc"
type textarea "x"
type textarea "Ac"
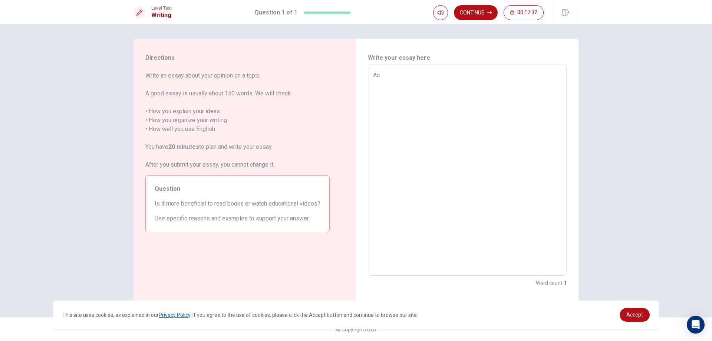
type textarea "x"
type textarea "A"
type textarea "x"
type textarea "i"
type textarea "x"
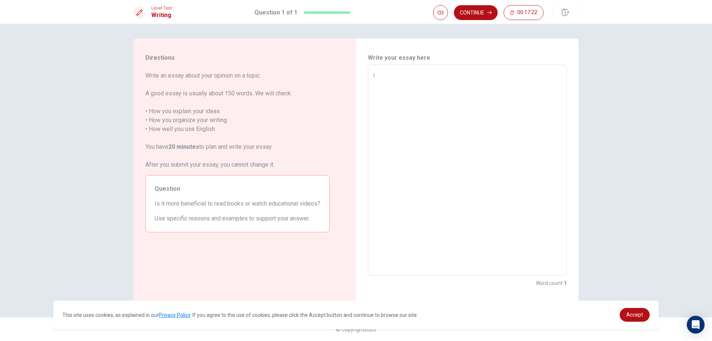
type textarea "in"
type textarea "x"
type textarea "i"
type textarea "x"
type textarea "f"
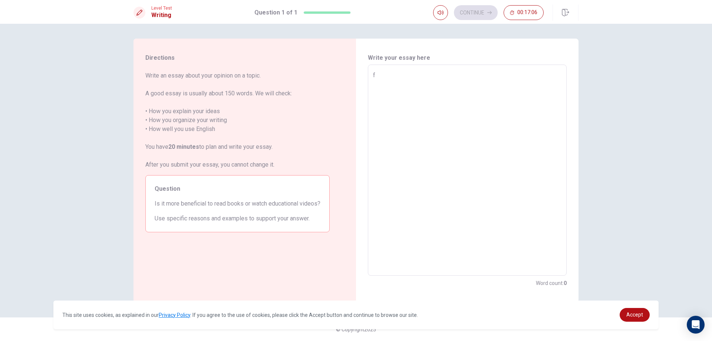
type textarea "x"
type textarea "fo"
type textarea "x"
type textarea "for"
type textarea "x"
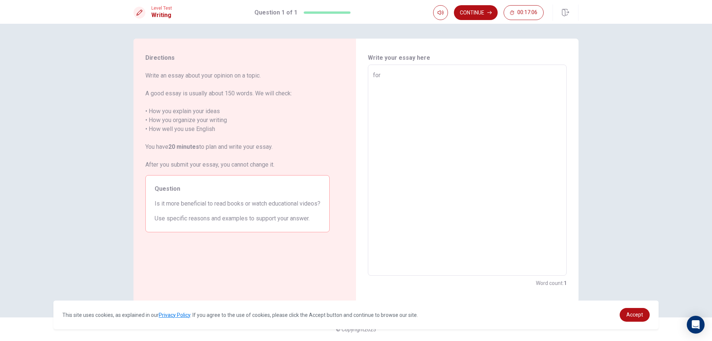
type textarea "for"
type textarea "x"
type textarea "for m"
type textarea "x"
type textarea "for me"
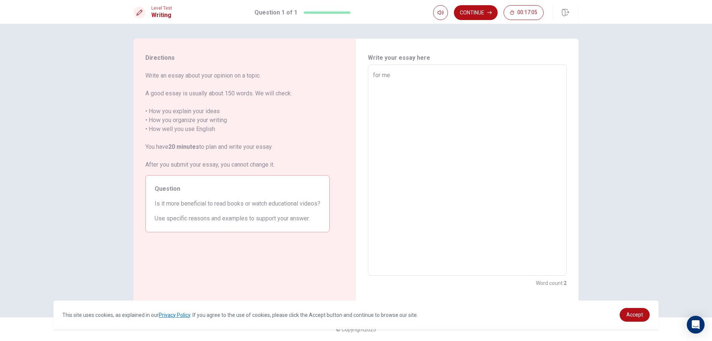
type textarea "x"
type textarea "for me"
type textarea "x"
type textarea "for me"
type textarea "x"
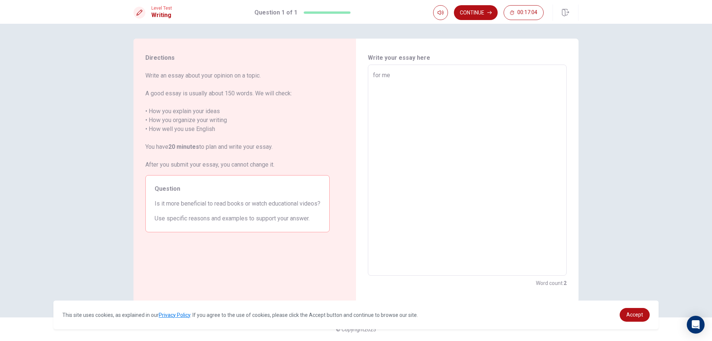
type textarea "for m"
type textarea "x"
type textarea "for"
type textarea "x"
type textarea "for"
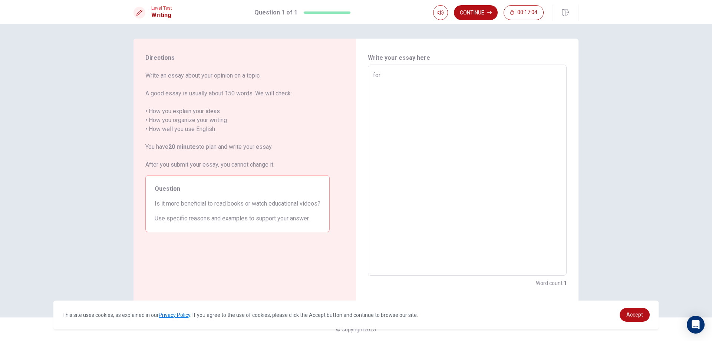
type textarea "x"
type textarea "fo"
type textarea "x"
type textarea "f"
type textarea "x"
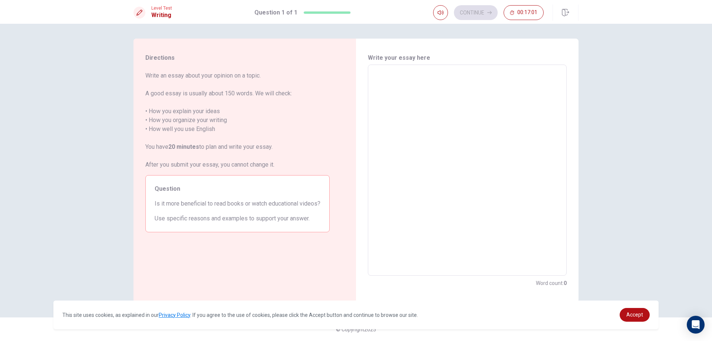
type textarea "f"
type textarea "x"
type textarea "fo"
type textarea "x"
type textarea "for"
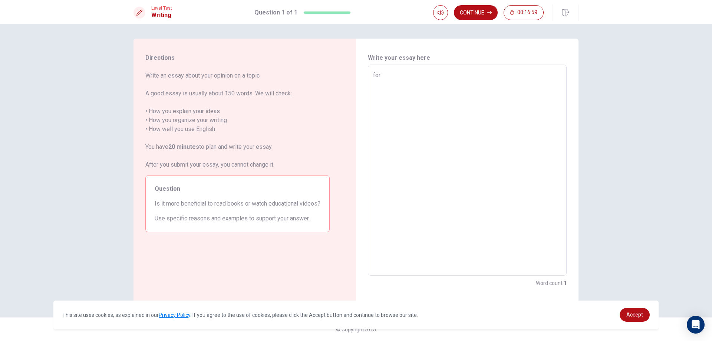
type textarea "x"
type textarea "fo"
type textarea "x"
type textarea "f"
type textarea "x"
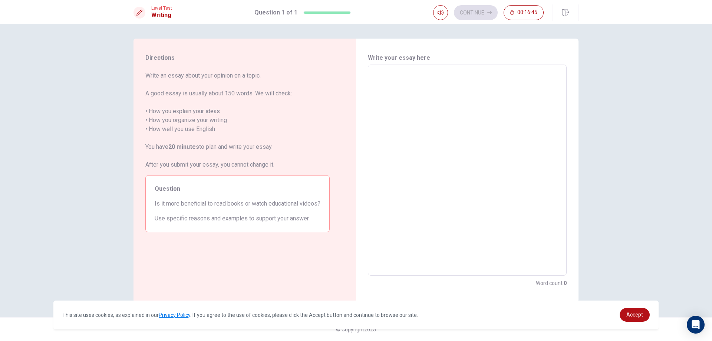
type textarea "F"
type textarea "x"
type textarea "Fo"
type textarea "x"
type textarea "For"
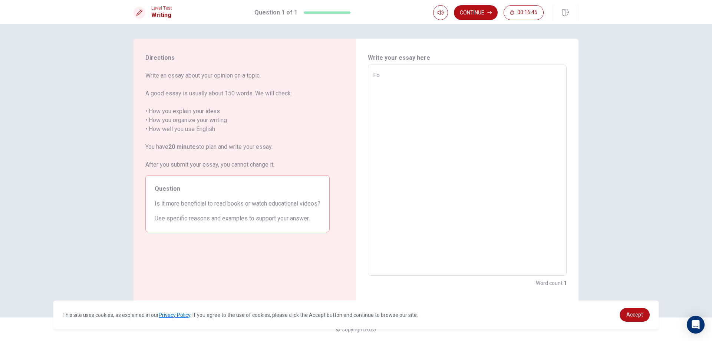
type textarea "x"
type textarea "For"
type textarea "x"
type textarea "For ,"
type textarea "x"
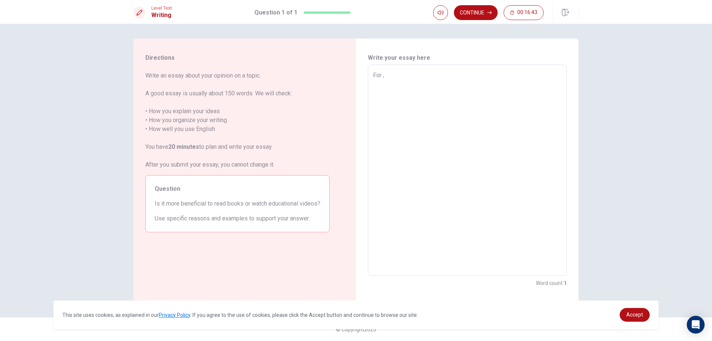
type textarea "For"
type textarea "x"
type textarea "For"
type textarea "x"
type textarea "Fo"
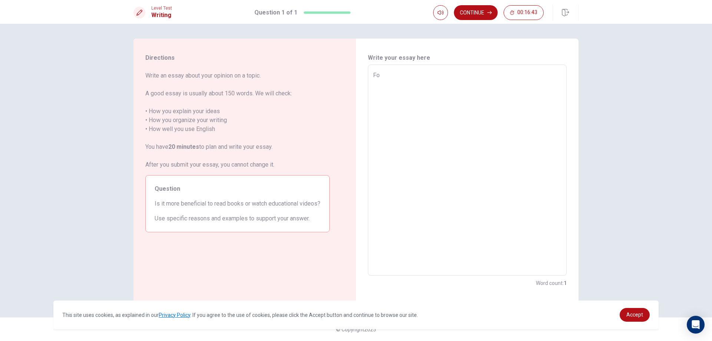
type textarea "x"
type textarea "F"
type textarea "x"
type textarea "A"
type textarea "x"
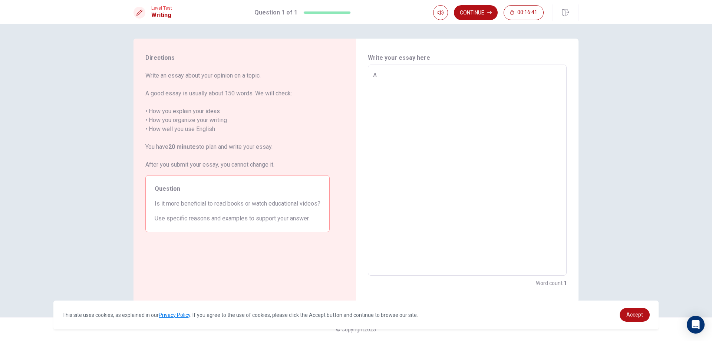
type textarea "Ac"
type textarea "x"
type textarea "Acc"
type textarea "x"
type textarea "Accc"
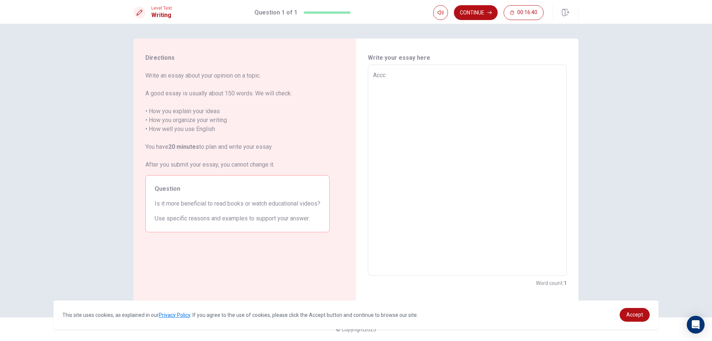
type textarea "x"
type textarea "Accco"
type textarea "x"
type textarea "Acccor"
type textarea "x"
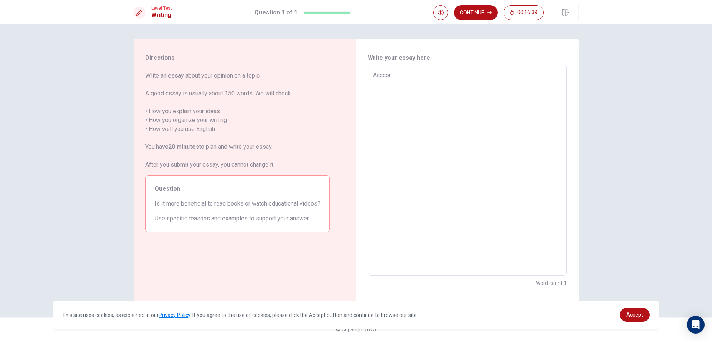
type textarea "Acccord"
type textarea "x"
click at [466, 76] on textarea "Acccording to these day technology,I would say educational videos is more benef…" at bounding box center [467, 170] width 188 height 199
drag, startPoint x: 454, startPoint y: 76, endPoint x: 464, endPoint y: 77, distance: 10.1
click at [457, 77] on textarea "Acccording to these day world,I would say educational videos is more beneficial" at bounding box center [467, 170] width 188 height 199
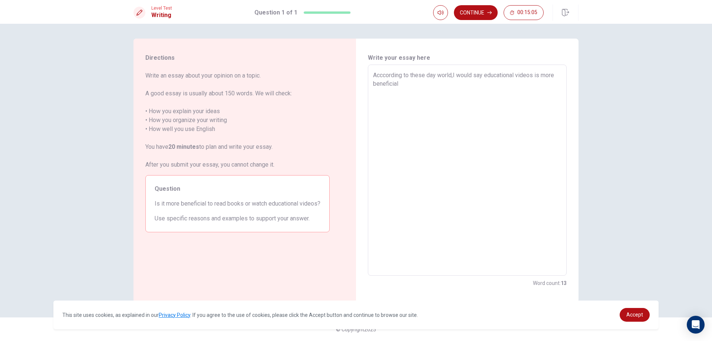
drag, startPoint x: 459, startPoint y: 85, endPoint x: 461, endPoint y: 82, distance: 3.8
click at [460, 85] on textarea "Acccording to these day world,I would say educational videos is more beneficial" at bounding box center [467, 170] width 188 height 199
click at [453, 76] on textarea "Acccording to these day world,I would say educational videos is more beneficial" at bounding box center [467, 170] width 188 height 199
drag, startPoint x: 438, startPoint y: 75, endPoint x: 446, endPoint y: 71, distance: 9.6
click at [439, 75] on textarea "Acccording to these day world, I would say educational videos is more beneficial" at bounding box center [467, 170] width 188 height 199
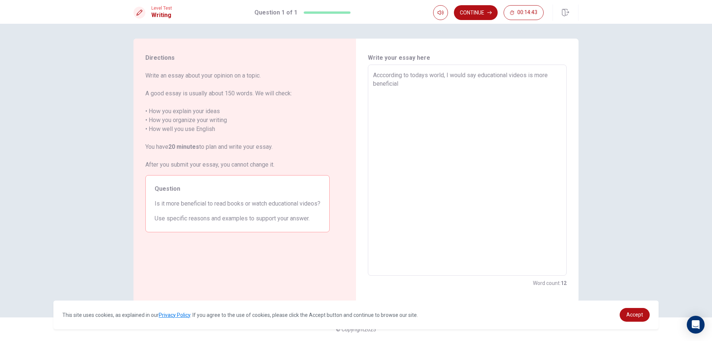
click at [454, 87] on textarea "Acccording to todays world, I would say educational videos is more beneficial" at bounding box center [467, 170] width 188 height 199
click at [400, 84] on textarea "Acccording to todays world, I would say educational videos is more beneficial b…" at bounding box center [467, 170] width 188 height 199
click at [431, 92] on textarea "Acccording to todays world, I would say educational videos is more beneficial, …" at bounding box center [467, 170] width 188 height 199
click at [524, 96] on textarea "Acccording to todays world, I would say educational videos is more beneficial, …" at bounding box center [467, 170] width 188 height 199
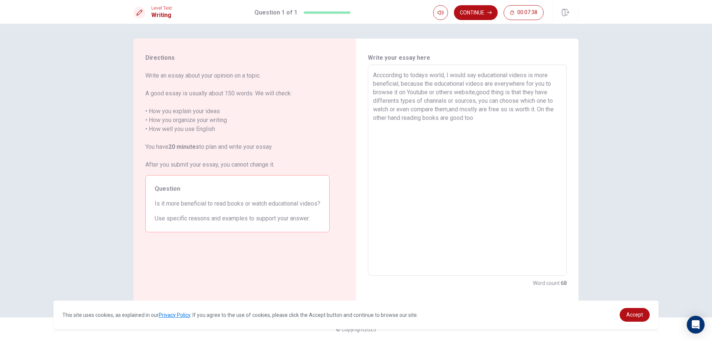
drag, startPoint x: 474, startPoint y: 93, endPoint x: 488, endPoint y: 85, distance: 15.3
click at [474, 92] on textarea "Acccording to todays world, I would say educational videos is more beneficial, …" at bounding box center [467, 170] width 188 height 199
click at [477, 117] on textarea "Acccording to todays world, I would say educational videos is more beneficial, …" at bounding box center [467, 170] width 188 height 199
drag, startPoint x: 504, startPoint y: 92, endPoint x: 515, endPoint y: 92, distance: 11.5
click at [507, 92] on textarea "Acccording to todays world, I would say educational videos is more beneficial, …" at bounding box center [467, 170] width 188 height 199
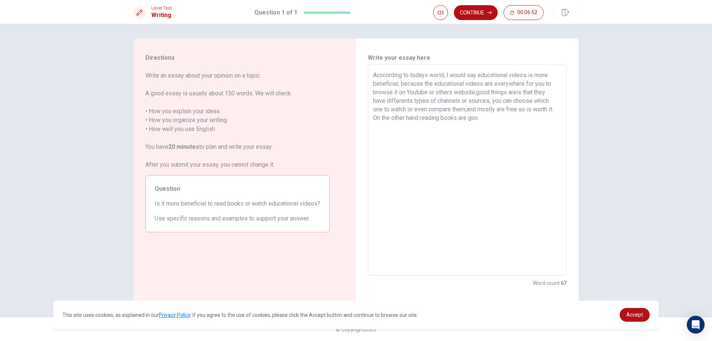
click at [524, 91] on textarea "Acccording to todays world, I would say educational videos is more beneficial, …" at bounding box center [467, 170] width 188 height 199
click at [529, 93] on textarea "Acccording to todays world, I would say educational videos is more beneficial, …" at bounding box center [467, 170] width 188 height 199
click at [548, 96] on textarea "Acccording to todays world, I would say educational videos is more beneficial, …" at bounding box center [467, 170] width 188 height 199
drag, startPoint x: 423, startPoint y: 109, endPoint x: 428, endPoint y: 107, distance: 4.8
click at [424, 109] on textarea "Acccording to todays world, I would say educational videos is more beneficial, …" at bounding box center [467, 170] width 188 height 199
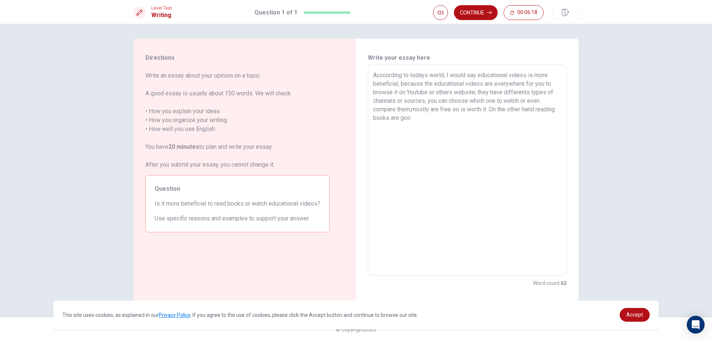
click at [454, 111] on textarea "Acccording to todays world, I would say educational videos is more beneficial, …" at bounding box center [467, 170] width 188 height 199
click at [413, 111] on textarea "Acccording to todays world, I would say educational videos is more beneficial, …" at bounding box center [467, 170] width 188 height 199
drag, startPoint x: 474, startPoint y: 92, endPoint x: 480, endPoint y: 91, distance: 6.0
click at [475, 92] on textarea "Acccording to todays world, I would say educational videos is more beneficial, …" at bounding box center [467, 170] width 188 height 199
click at [490, 121] on textarea "Acccording to todays world, I would say educational videos is more beneficial, …" at bounding box center [467, 170] width 188 height 199
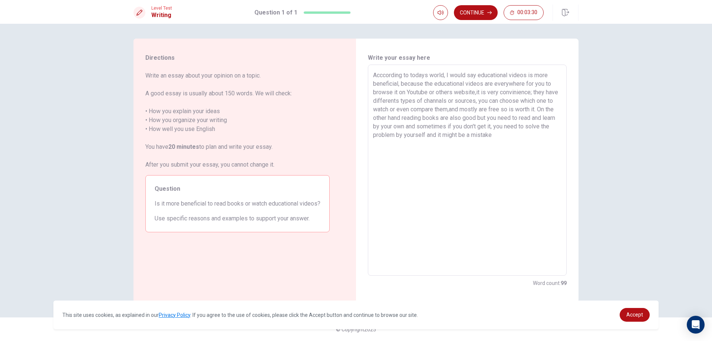
click at [495, 116] on textarea "Acccording to todays world, I would say educational videos is more beneficial, …" at bounding box center [467, 170] width 188 height 199
click at [460, 119] on textarea "Acccording to todays world, I would say educational videos is more beneficial, …" at bounding box center [467, 170] width 188 height 199
click at [497, 116] on textarea "Acccording to todays world, I would say educational videos is more beneficial, …" at bounding box center [467, 170] width 188 height 199
click at [517, 137] on textarea "Acccording to todays world, I would say educational videos is more beneficial, …" at bounding box center [467, 170] width 188 height 199
click at [553, 134] on textarea "Acccording to todays world, I would say educational videos is more beneficial, …" at bounding box center [467, 170] width 188 height 199
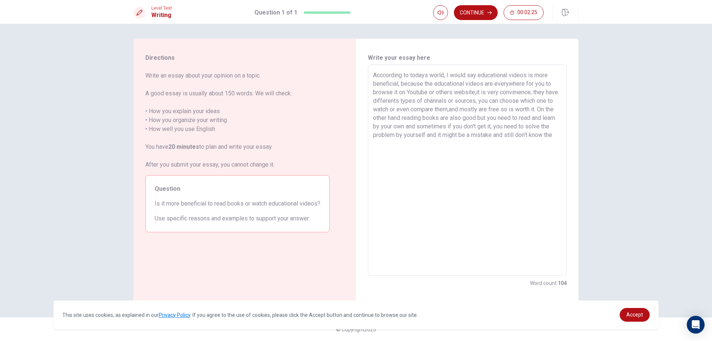
click at [513, 148] on textarea "Acccording to todays world, I would say educational videos is more beneficial, …" at bounding box center [467, 170] width 188 height 199
drag, startPoint x: 519, startPoint y: 134, endPoint x: 563, endPoint y: 161, distance: 52.4
click at [563, 161] on div "Acccording to todays world, I would say educational videos is more beneficial, …" at bounding box center [467, 170] width 199 height 211
click at [497, 117] on textarea "Acccording to todays world, I would say educational videos is more beneficial, …" at bounding box center [467, 170] width 188 height 199
drag, startPoint x: 484, startPoint y: 118, endPoint x: 495, endPoint y: 105, distance: 17.7
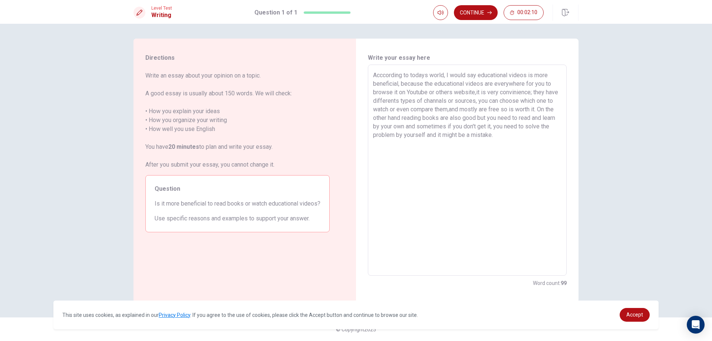
click at [484, 118] on textarea "Acccording to todays world, I would say educational videos is more beneficial, …" at bounding box center [467, 170] width 188 height 199
click at [486, 118] on textarea "Acccording to todays world, I would say educational videos is more beneficial, …" at bounding box center [467, 170] width 188 height 199
click at [503, 140] on textarea "Acccording to todays world, I would say educational videos is more beneficial, …" at bounding box center [467, 170] width 188 height 199
click at [511, 134] on textarea "Acccording to todays world, I would say educational videos is more beneficial, …" at bounding box center [467, 170] width 188 height 199
click at [470, 109] on textarea "Acccording to todays world, I would say educational videos is more beneficial, …" at bounding box center [467, 170] width 188 height 199
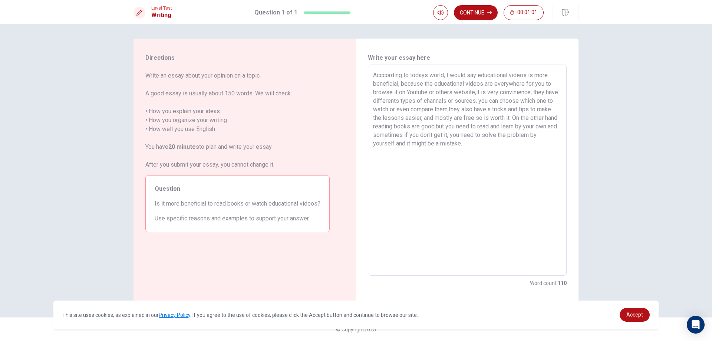
click at [507, 144] on textarea "Acccording to todays world, I would say educational videos is more beneficial, …" at bounding box center [467, 170] width 188 height 199
click at [486, 124] on textarea "Acccording to todays world, I would say educational videos is more beneficial, …" at bounding box center [467, 170] width 188 height 199
click at [444, 121] on textarea "Acccording to todays world, I would say educational videos is more beneficial, …" at bounding box center [467, 170] width 188 height 199
click at [464, 122] on textarea "Acccording to todays world, I would say educational videos is more beneficial, …" at bounding box center [467, 170] width 188 height 199
click at [461, 131] on textarea "Acccording to todays world, I would say educational videos is more beneficial, …" at bounding box center [467, 170] width 188 height 199
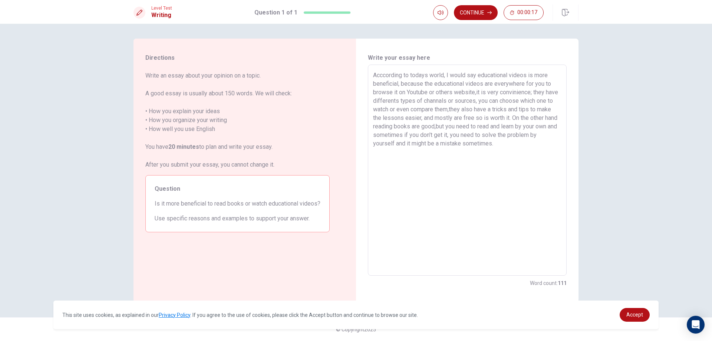
click at [464, 126] on textarea "Acccording to todays world, I would say educational videos is more beneficial, …" at bounding box center [467, 170] width 188 height 199
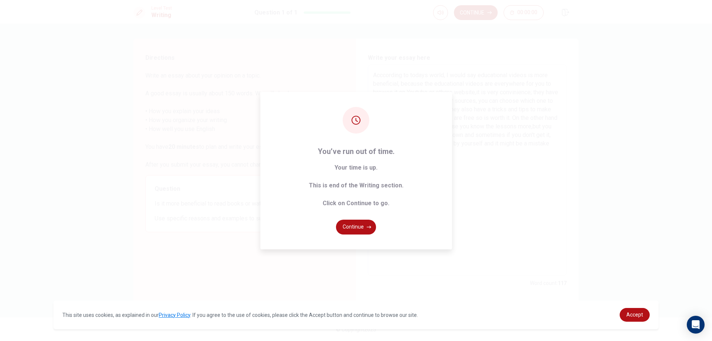
click at [369, 226] on button "Continue" at bounding box center [356, 227] width 40 height 15
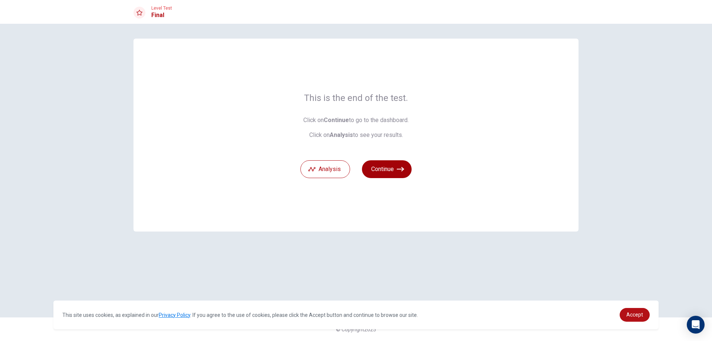
click at [404, 175] on button "Continue" at bounding box center [387, 169] width 50 height 18
